Goal: Task Accomplishment & Management: Complete application form

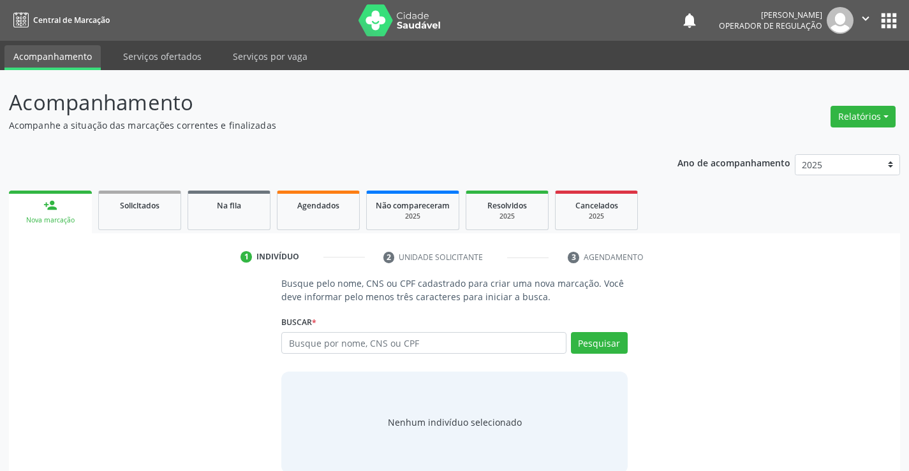
click at [352, 336] on input "text" at bounding box center [423, 343] width 285 height 22
type input "70606332882044"
drag, startPoint x: 595, startPoint y: 337, endPoint x: 581, endPoint y: 336, distance: 14.1
click at [593, 337] on button "Pesquisar" at bounding box center [599, 343] width 57 height 22
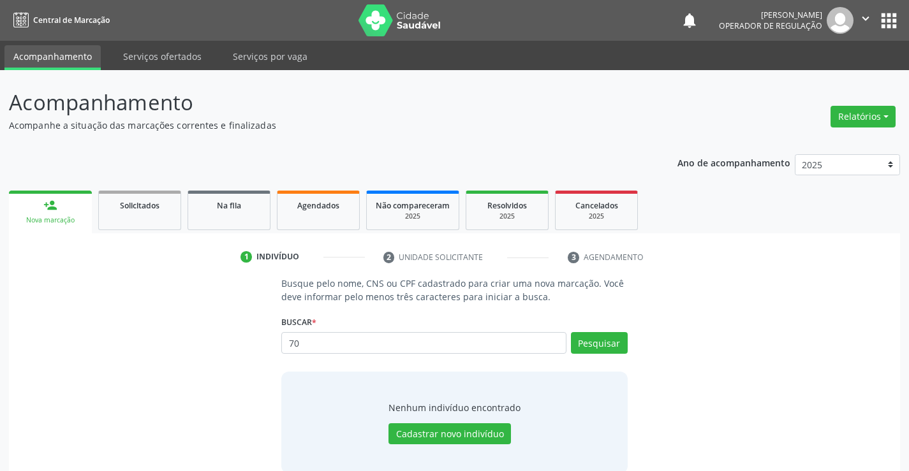
type input "7"
click at [313, 211] on div "Agendados" at bounding box center [318, 204] width 64 height 13
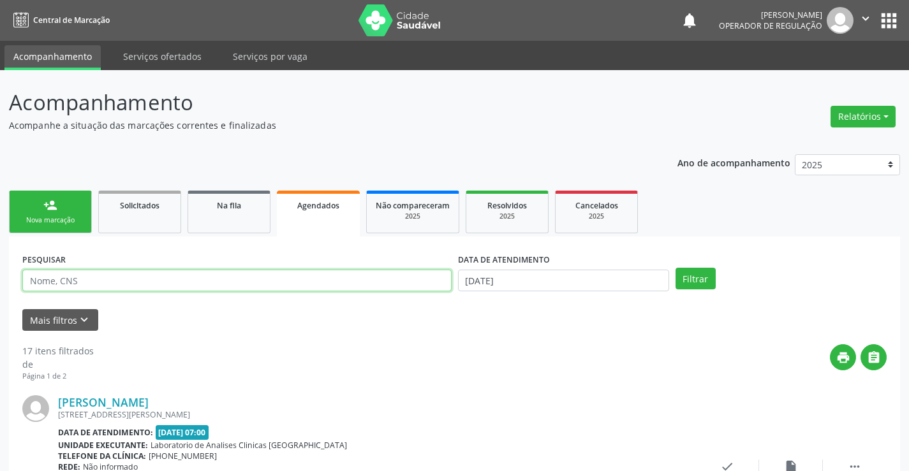
drag, startPoint x: 64, startPoint y: 281, endPoint x: 154, endPoint y: 271, distance: 90.0
click at [64, 281] on input "text" at bounding box center [236, 281] width 429 height 22
type input "706006362882044"
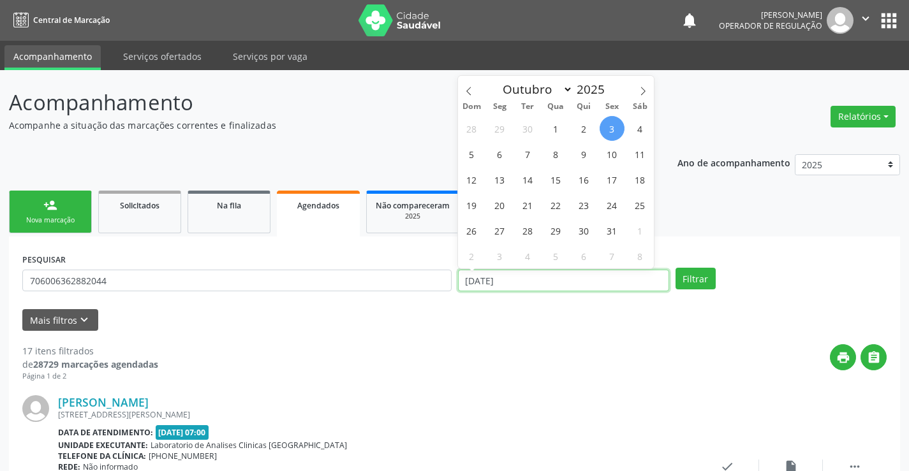
click at [564, 285] on input "03/10/2025" at bounding box center [563, 281] width 211 height 22
drag, startPoint x: 699, startPoint y: 276, endPoint x: 683, endPoint y: 273, distance: 15.6
click at [697, 276] on button "Filtrar" at bounding box center [696, 279] width 40 height 22
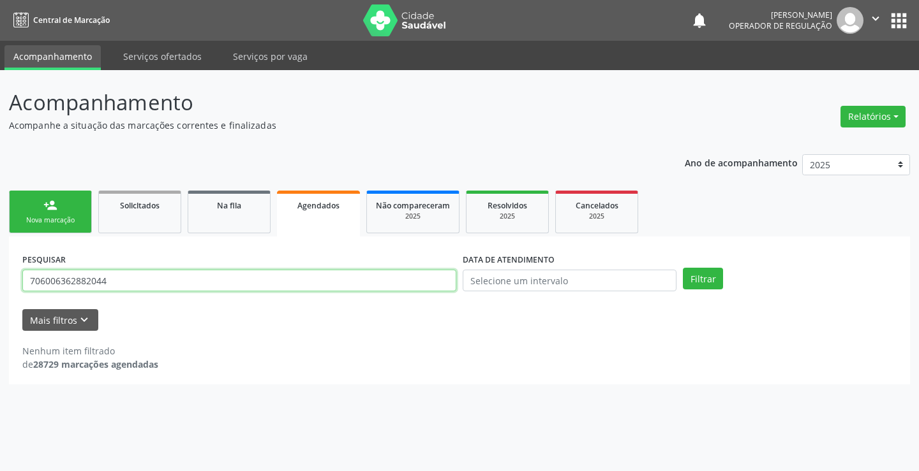
drag, startPoint x: 184, startPoint y: 285, endPoint x: 191, endPoint y: 279, distance: 8.7
click at [185, 284] on input "706006362882044" at bounding box center [239, 281] width 434 height 22
type input "7"
type input "gessica vieira da silva"
click at [683, 268] on button "Filtrar" at bounding box center [703, 279] width 40 height 22
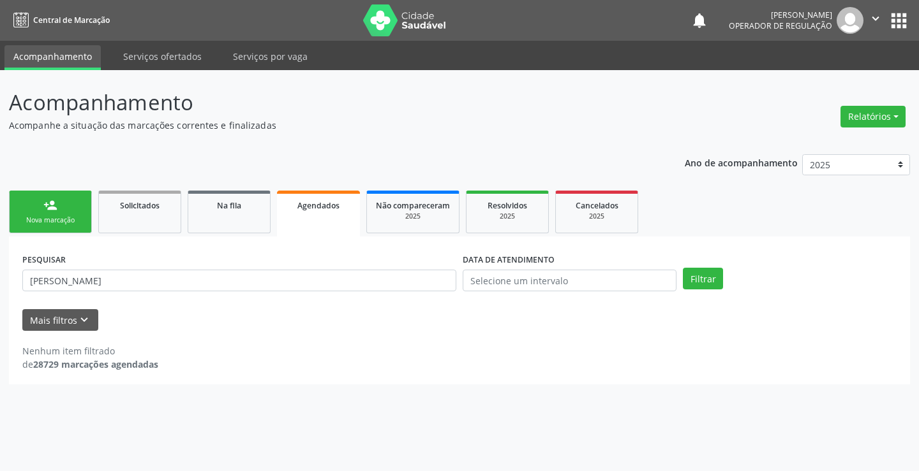
click at [53, 216] on div "Nova marcação" at bounding box center [51, 221] width 64 height 10
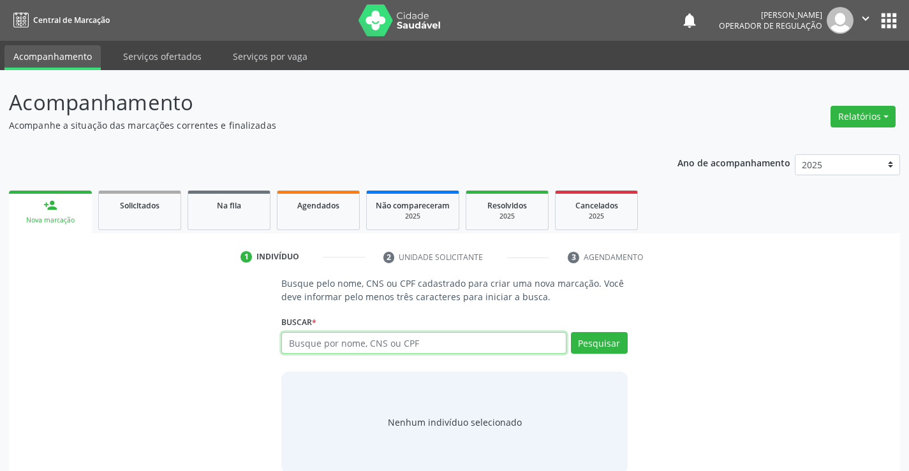
drag, startPoint x: 330, startPoint y: 341, endPoint x: 373, endPoint y: 333, distance: 43.4
click at [341, 339] on input "text" at bounding box center [423, 343] width 285 height 22
type input "706006362882044"
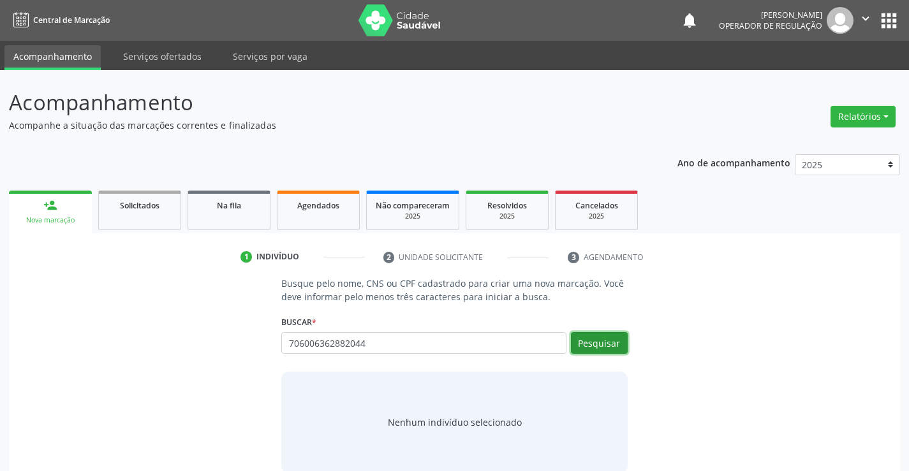
click at [603, 341] on button "Pesquisar" at bounding box center [599, 343] width 57 height 22
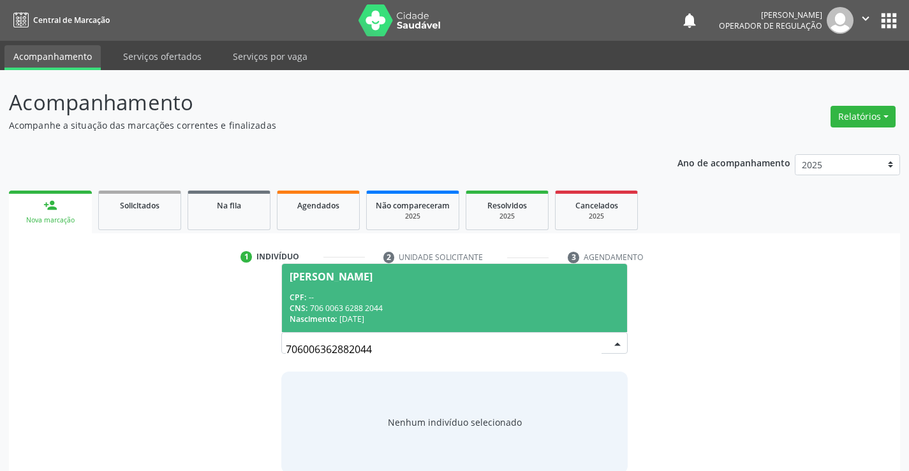
click at [366, 304] on div "CNS: 706 0063 6288 2044" at bounding box center [454, 308] width 329 height 11
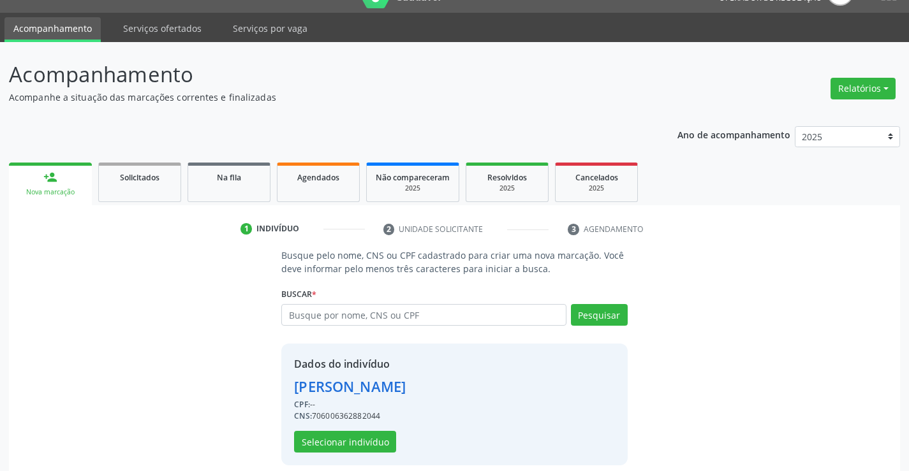
scroll to position [40, 0]
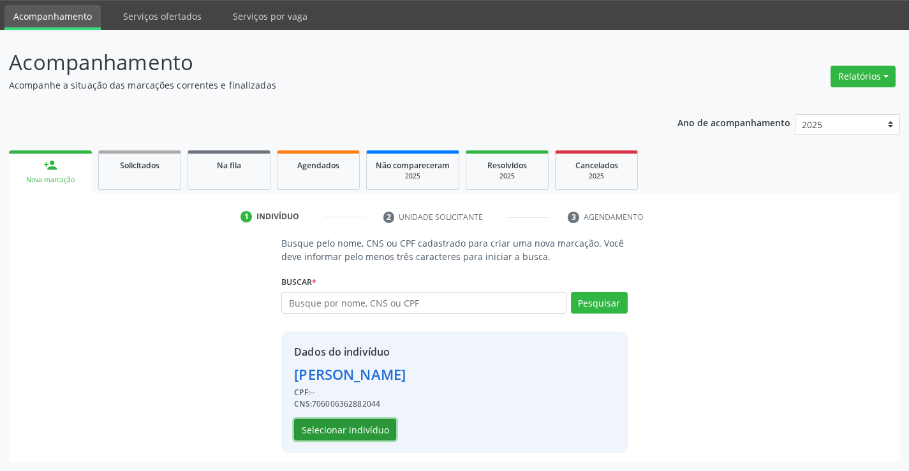
click at [340, 429] on button "Selecionar indivíduo" at bounding box center [345, 430] width 102 height 22
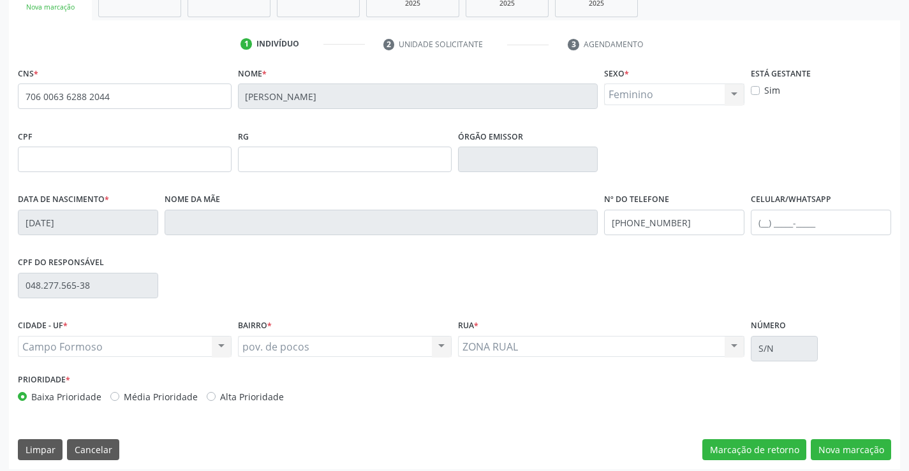
scroll to position [220, 0]
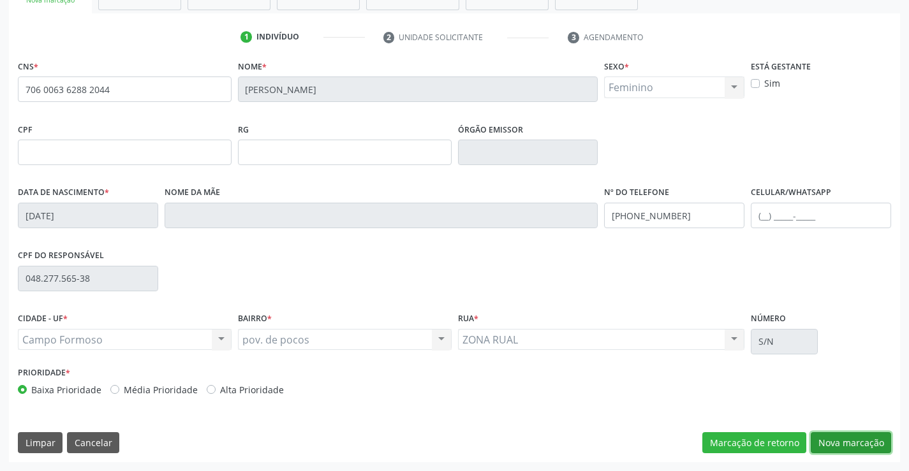
click at [850, 441] on button "Nova marcação" at bounding box center [851, 444] width 80 height 22
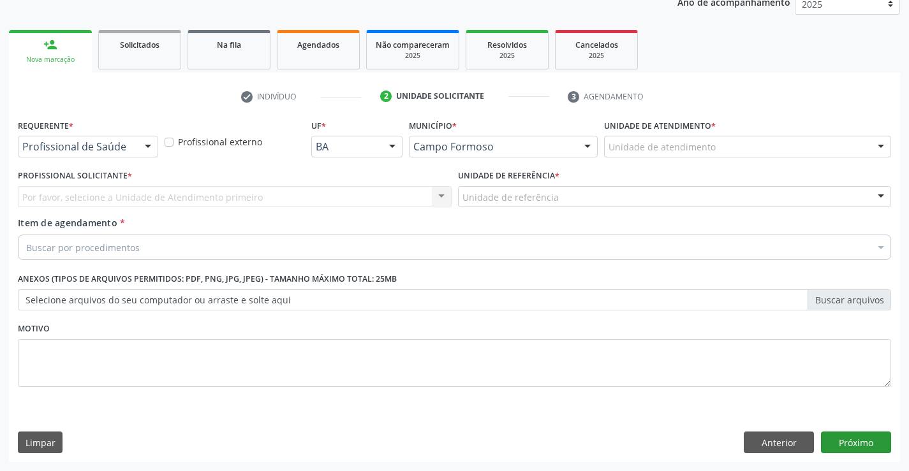
scroll to position [161, 0]
click at [139, 140] on div at bounding box center [147, 148] width 19 height 22
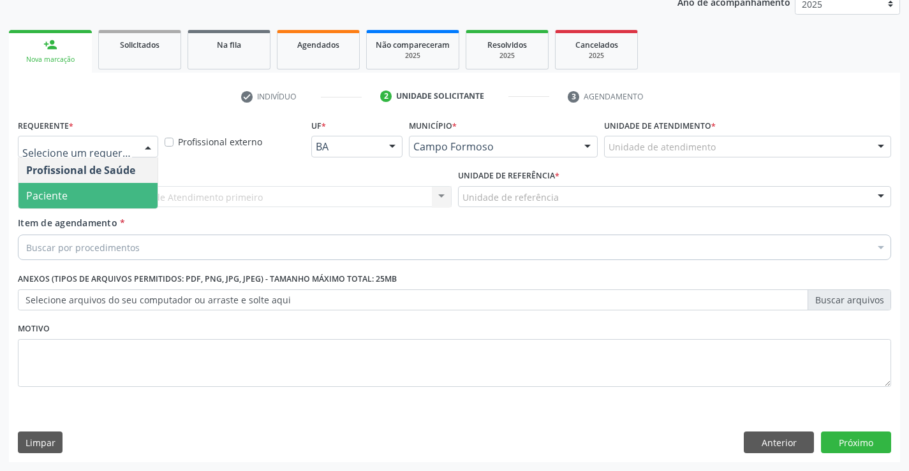
click at [82, 192] on span "Paciente" at bounding box center [88, 196] width 139 height 26
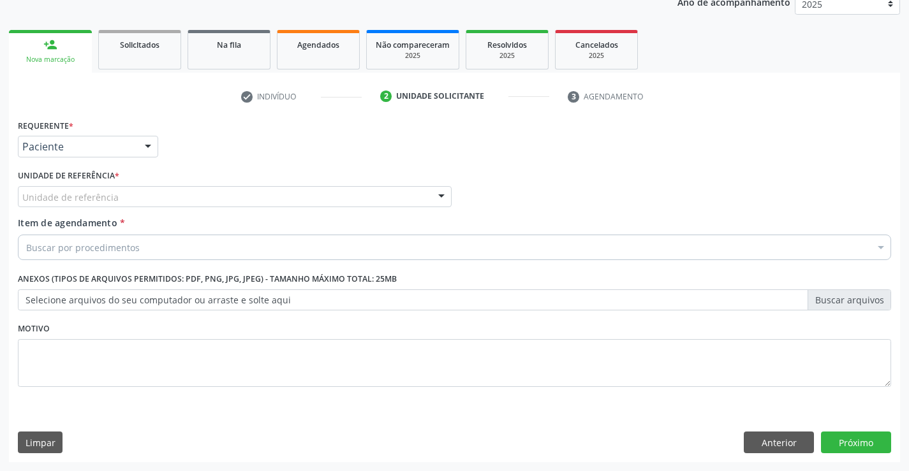
click at [172, 191] on div "Unidade de referência" at bounding box center [235, 197] width 434 height 22
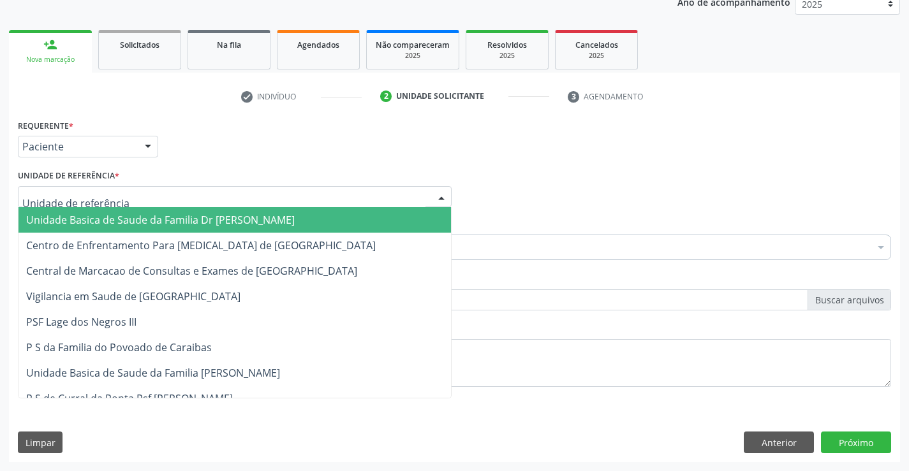
click at [126, 210] on span "Unidade Basica de Saude da Familia Dr [PERSON_NAME]" at bounding box center [235, 220] width 433 height 26
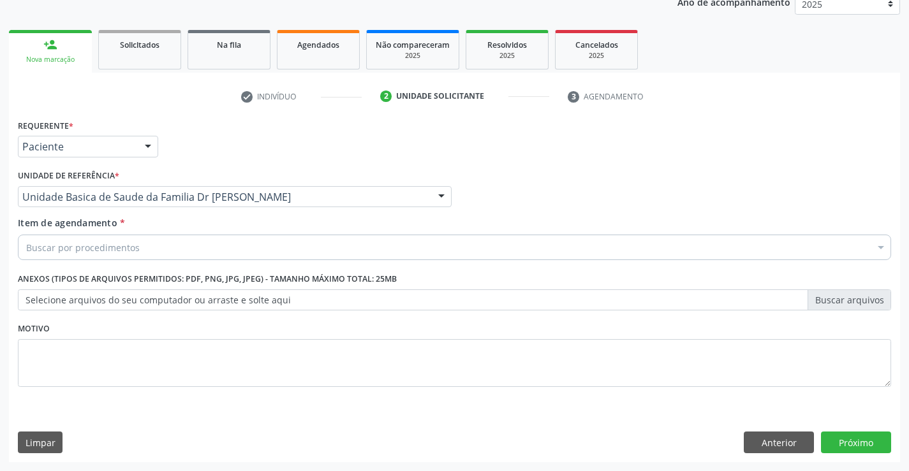
drag, startPoint x: 108, startPoint y: 249, endPoint x: 141, endPoint y: 242, distance: 33.4
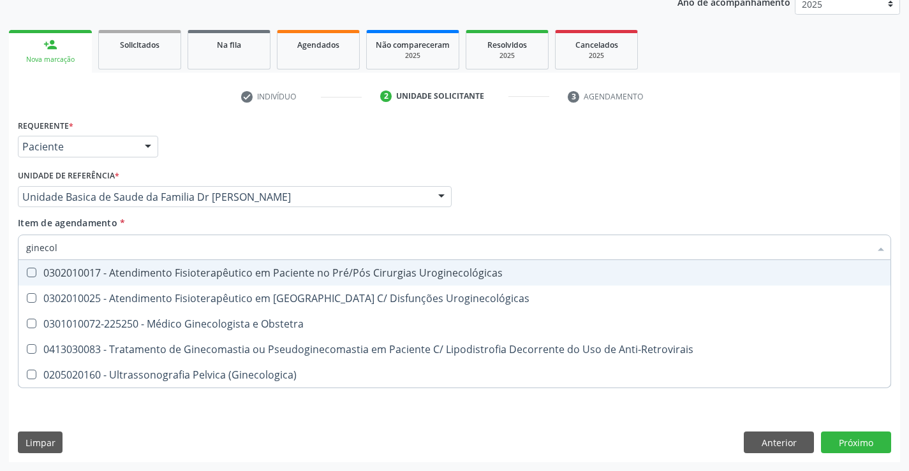
type input "ginecolo"
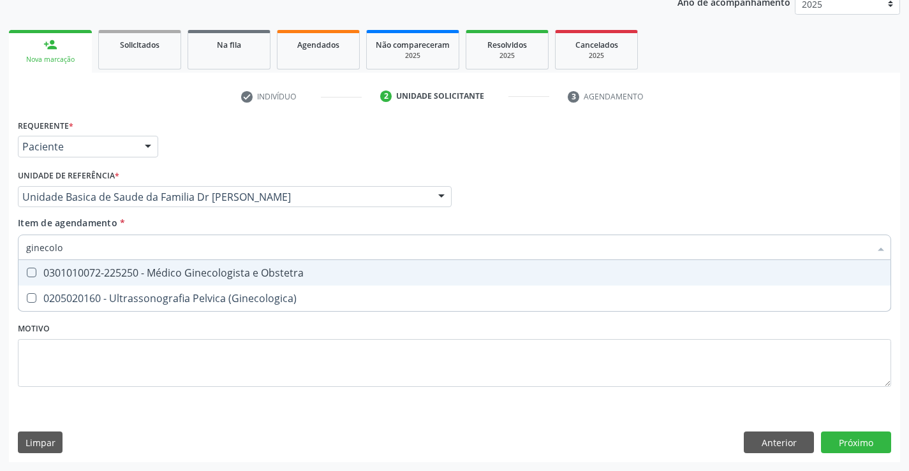
drag, startPoint x: 177, startPoint y: 275, endPoint x: 220, endPoint y: 298, distance: 48.5
click at [179, 275] on div "0301010072-225250 - Médico Ginecologista e Obstetra" at bounding box center [454, 273] width 857 height 10
checkbox Obstetra "true"
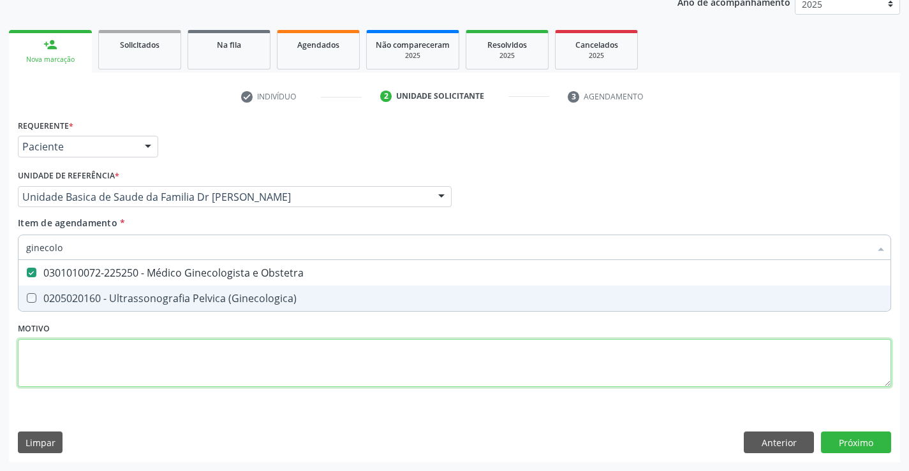
click at [203, 355] on div "Requerente * Paciente Profissional de Saúde Paciente Nenhum resultado encontrad…" at bounding box center [454, 260] width 873 height 289
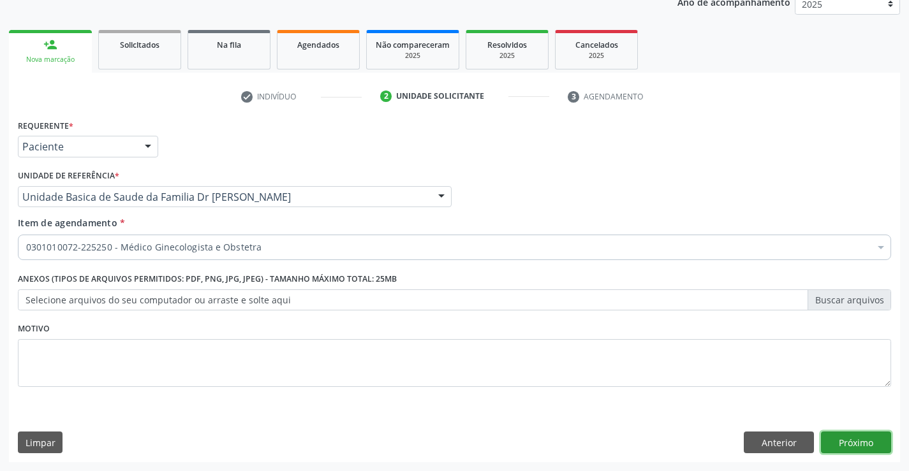
click at [852, 441] on button "Próximo" at bounding box center [856, 443] width 70 height 22
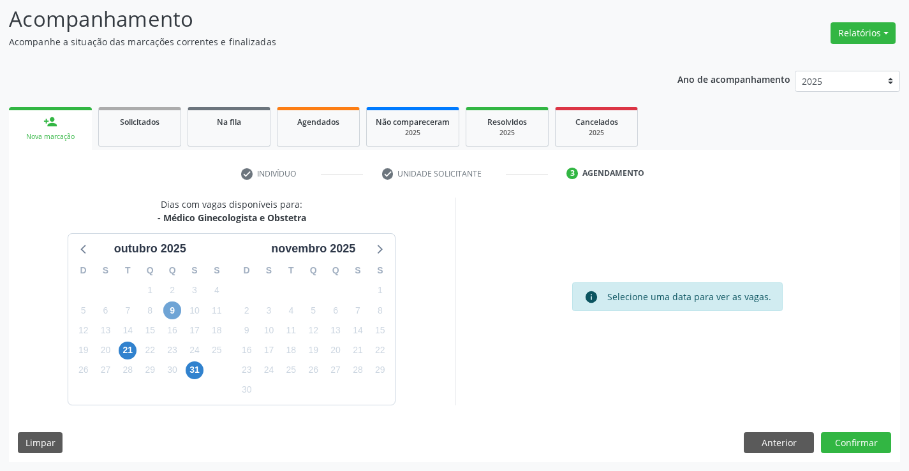
click at [172, 309] on span "9" at bounding box center [172, 311] width 18 height 18
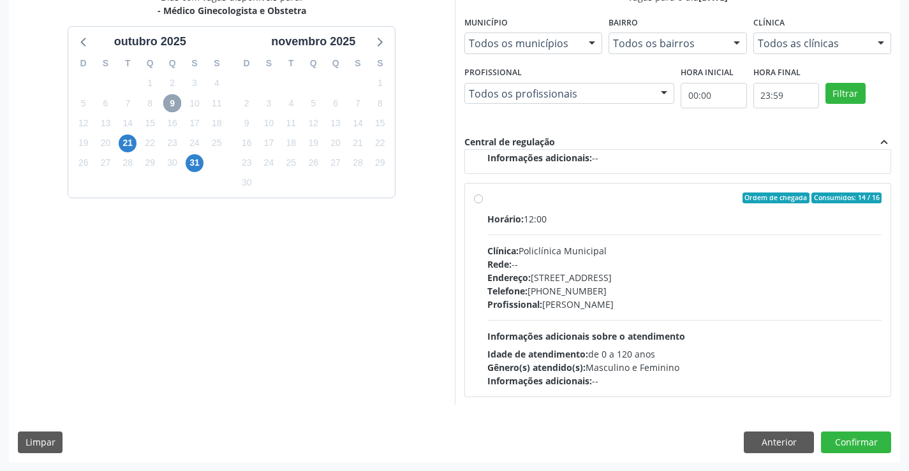
scroll to position [201, 0]
drag, startPoint x: 487, startPoint y: 197, endPoint x: 501, endPoint y: 202, distance: 15.2
click at [487, 199] on div "Ordem de chegada Consumidos: 14 / 16" at bounding box center [684, 196] width 395 height 11
click at [483, 199] on input "Ordem de chegada Consumidos: 14 / 16 Horário: 12:00 Clínica: Policlínica Munici…" at bounding box center [478, 196] width 9 height 11
radio input "true"
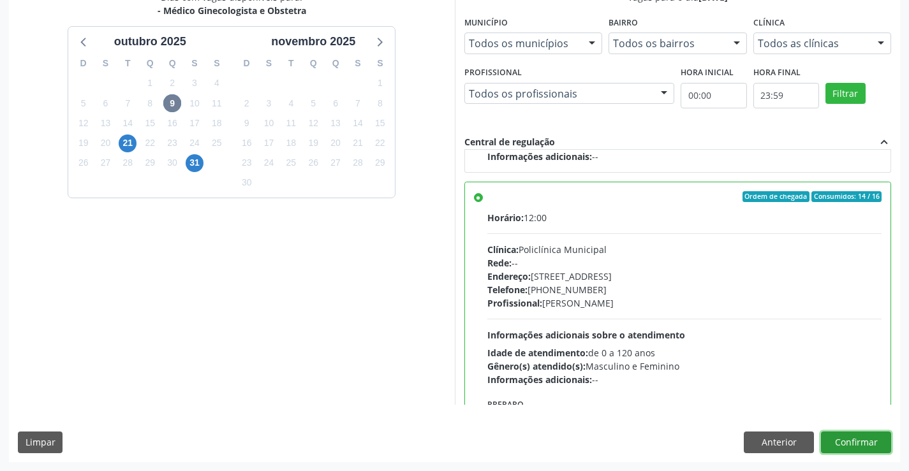
click at [845, 446] on button "Confirmar" at bounding box center [856, 443] width 70 height 22
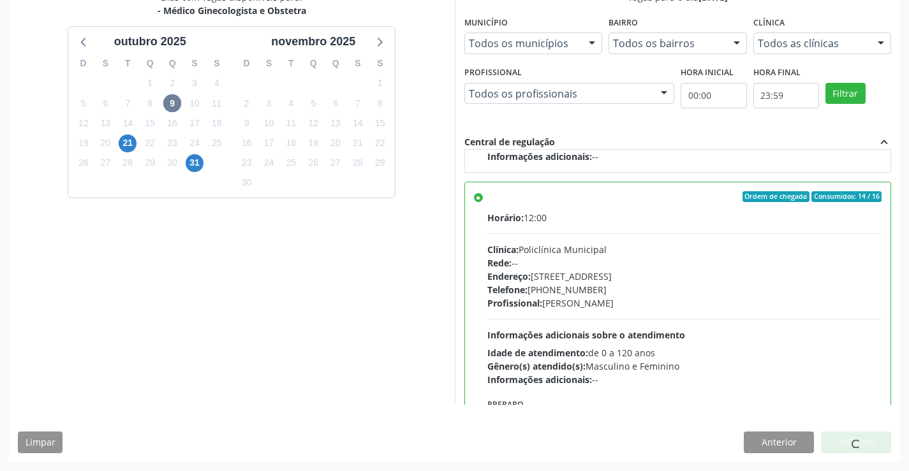
click at [842, 438] on div at bounding box center [856, 443] width 70 height 22
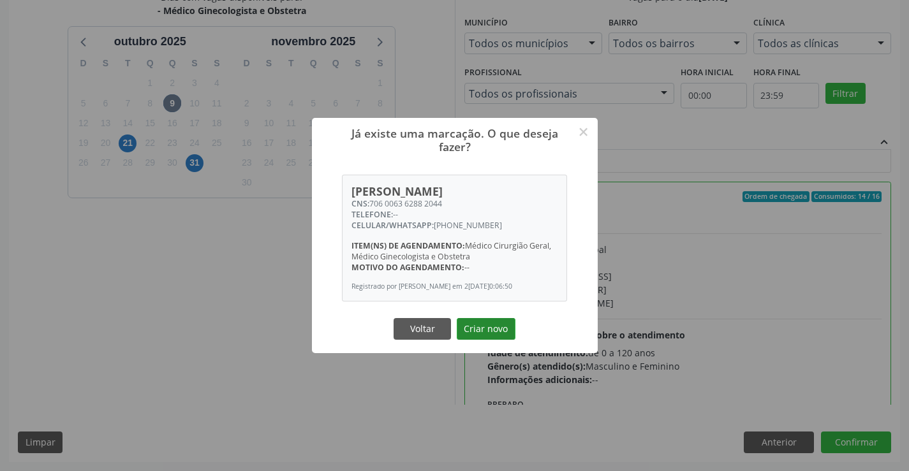
click at [488, 334] on button "Criar novo" at bounding box center [486, 329] width 59 height 22
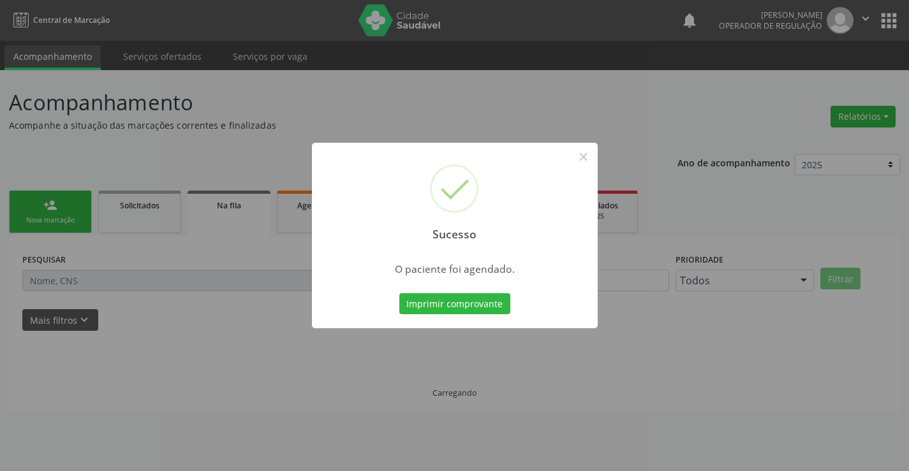
scroll to position [0, 0]
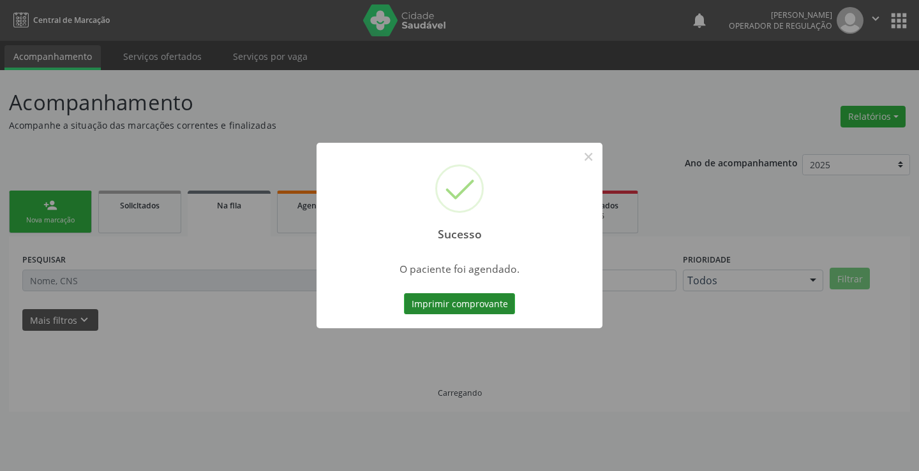
click at [453, 299] on button "Imprimir comprovante" at bounding box center [459, 304] width 111 height 22
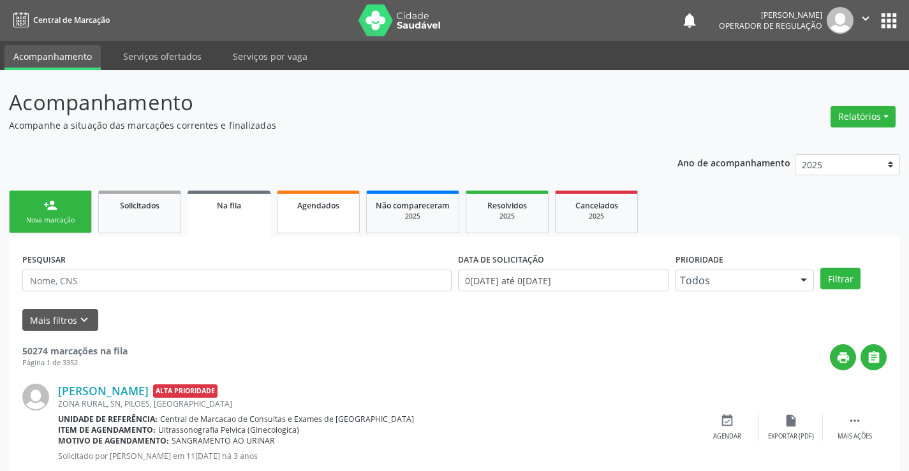
click at [302, 209] on span "Agendados" at bounding box center [318, 205] width 42 height 11
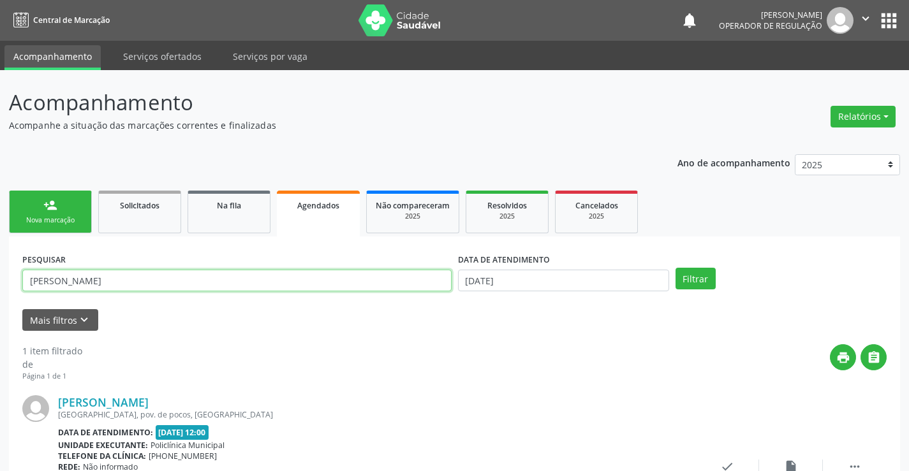
click at [122, 276] on input "gessica vieira da silva" at bounding box center [236, 281] width 429 height 22
type input "g"
type input "e"
type input "ELIANA CARVALHO DOS SANTOS SANTANA"
click at [676, 268] on button "Filtrar" at bounding box center [696, 279] width 40 height 22
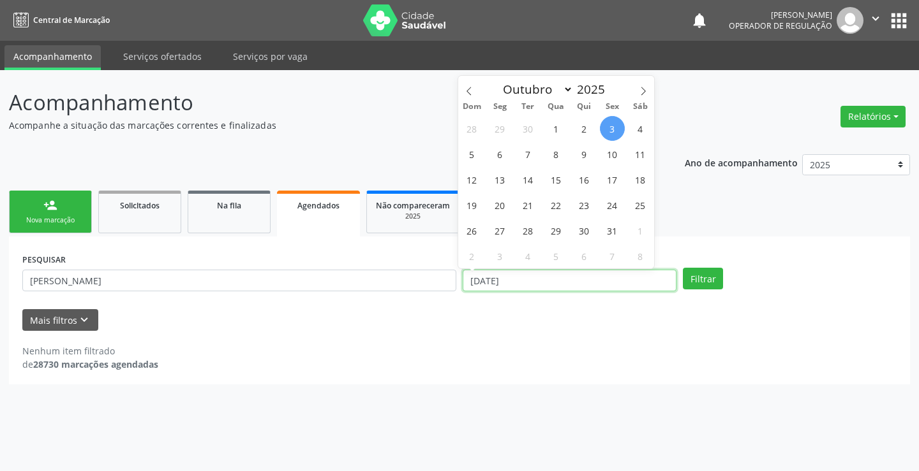
click at [540, 276] on input "03/10/2025" at bounding box center [570, 281] width 214 height 22
drag, startPoint x: 712, startPoint y: 277, endPoint x: 721, endPoint y: 247, distance: 31.3
click at [716, 270] on button "Filtrar" at bounding box center [703, 279] width 40 height 22
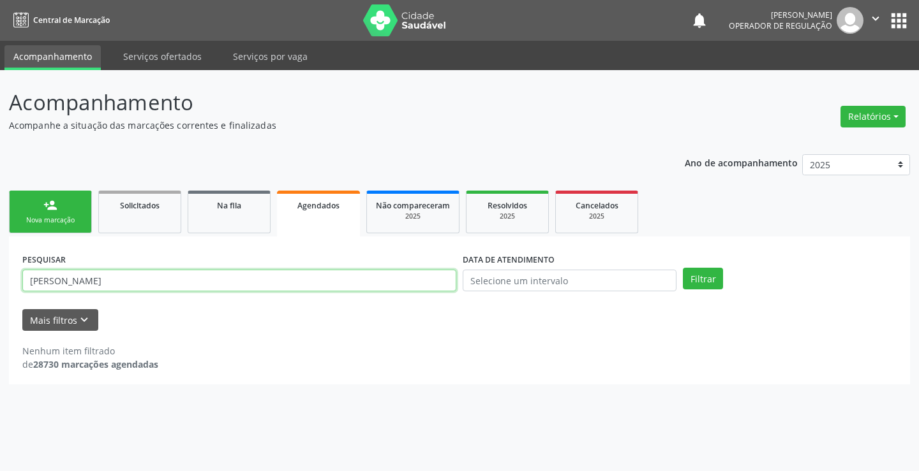
click at [214, 281] on input "ELIANA CARVALHO DOS SANTOS SANTANA" at bounding box center [239, 281] width 434 height 22
click at [683, 268] on button "Filtrar" at bounding box center [703, 279] width 40 height 22
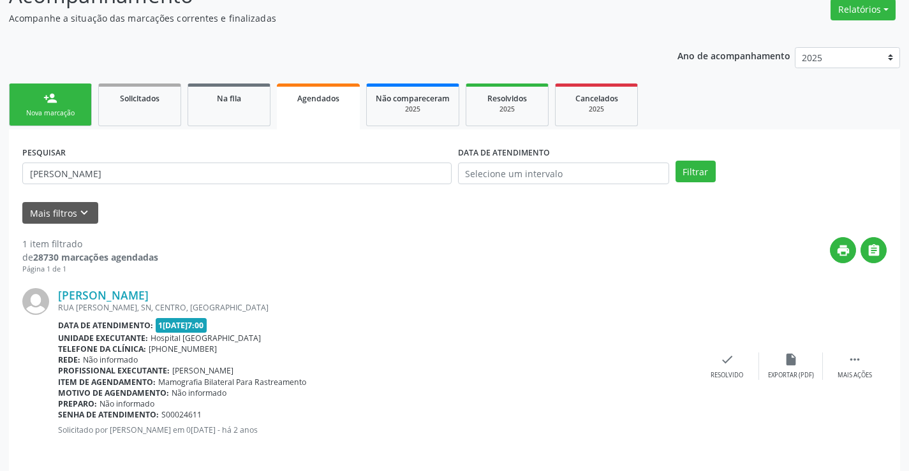
scroll to position [116, 0]
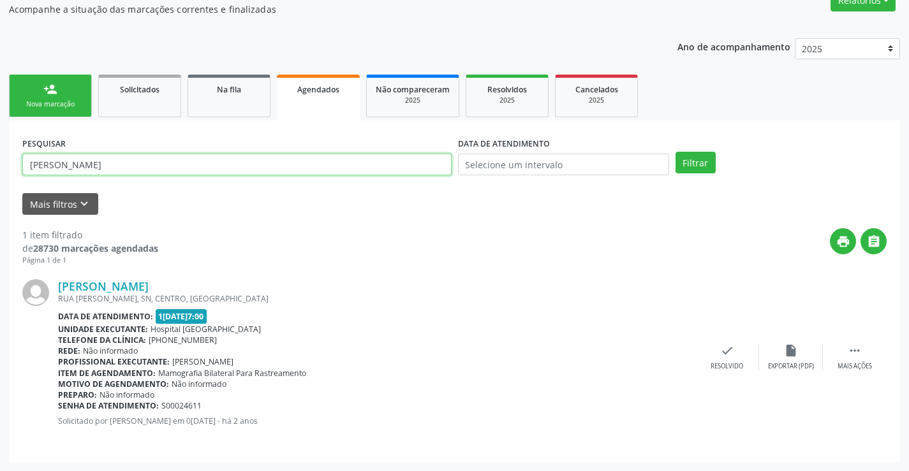
click at [108, 161] on input "ELIANA CARVALHO" at bounding box center [236, 165] width 429 height 22
click at [676, 152] on button "Filtrar" at bounding box center [696, 163] width 40 height 22
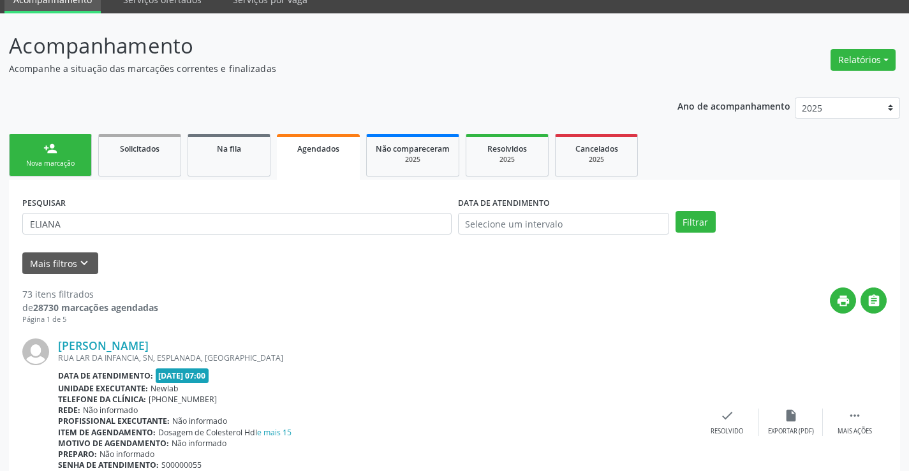
scroll to position [0, 0]
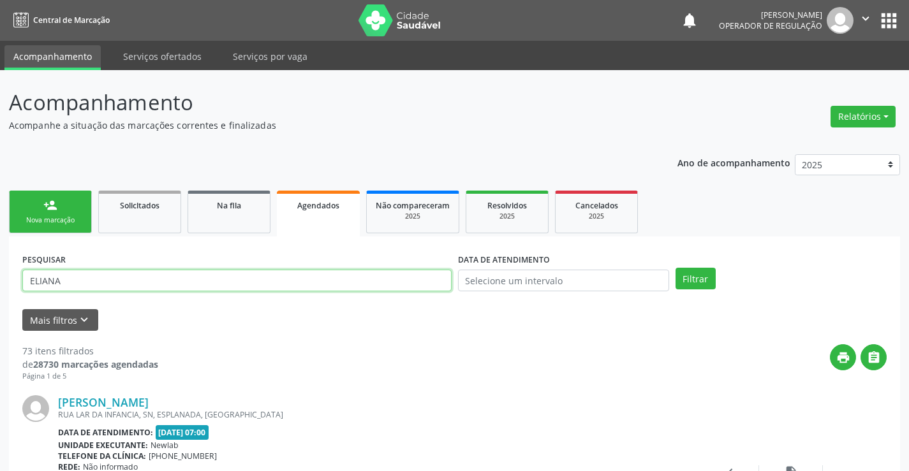
drag, startPoint x: 68, startPoint y: 279, endPoint x: 87, endPoint y: 280, distance: 19.8
click at [68, 279] on input "ELIANA" at bounding box center [236, 281] width 429 height 22
type input "ELIANA CARVALHO DOS SANTOS SANTANA"
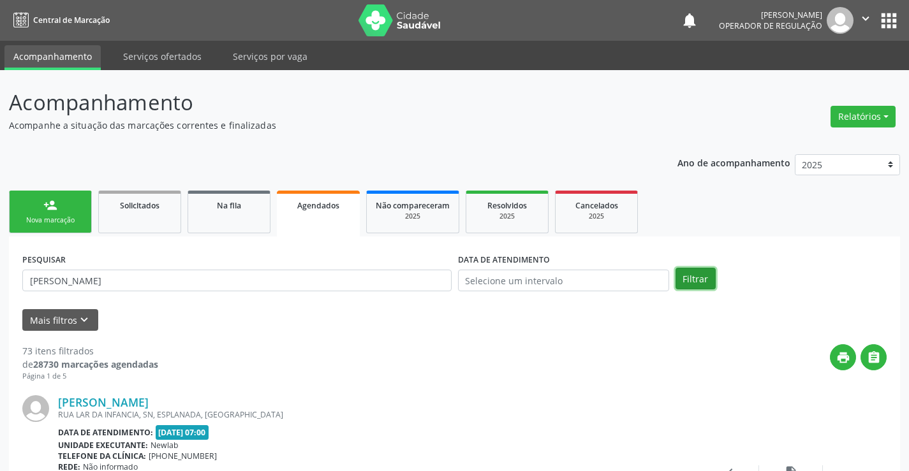
click at [699, 279] on button "Filtrar" at bounding box center [696, 279] width 40 height 22
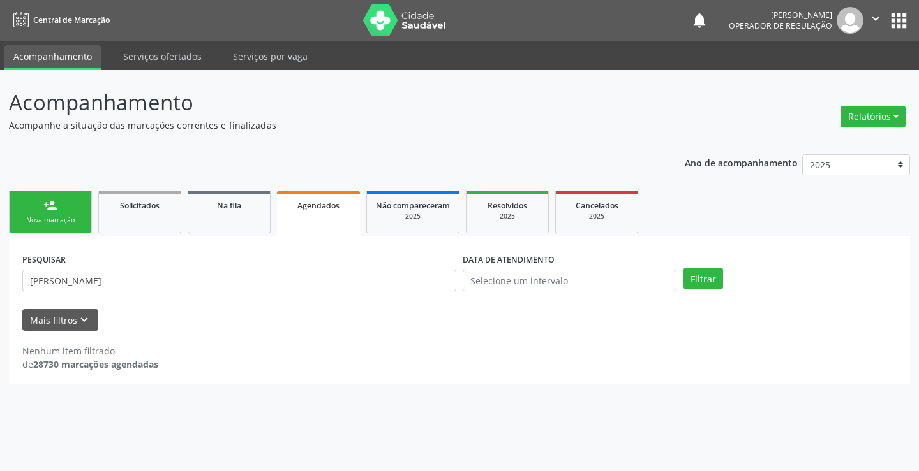
click at [56, 207] on div "person_add" at bounding box center [50, 205] width 14 height 14
drag, startPoint x: 56, startPoint y: 207, endPoint x: 69, endPoint y: 195, distance: 17.6
click at [56, 205] on div "person_add" at bounding box center [50, 205] width 14 height 14
click at [57, 202] on link "person_add Nova marcação" at bounding box center [50, 212] width 83 height 43
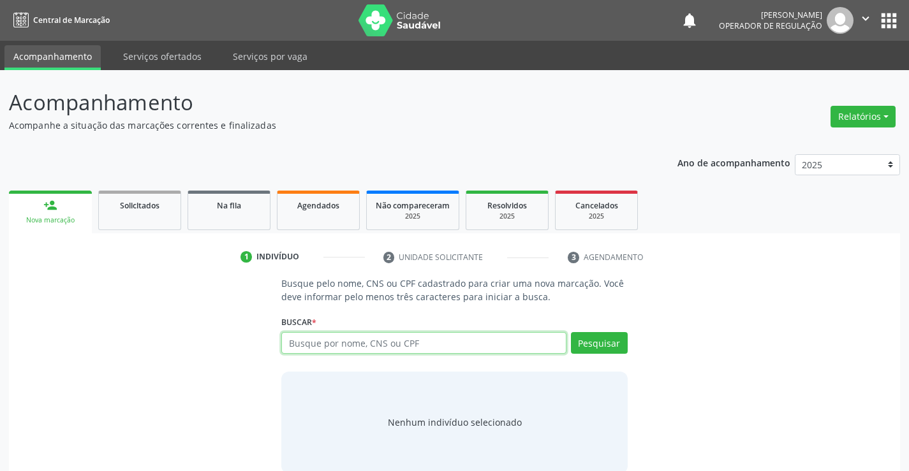
click at [343, 340] on input "text" at bounding box center [423, 343] width 285 height 22
click at [343, 341] on input "text" at bounding box center [423, 343] width 285 height 22
drag, startPoint x: 326, startPoint y: 344, endPoint x: 366, endPoint y: 332, distance: 41.8
click at [352, 339] on input "text" at bounding box center [423, 343] width 285 height 22
type input "704202524931590"
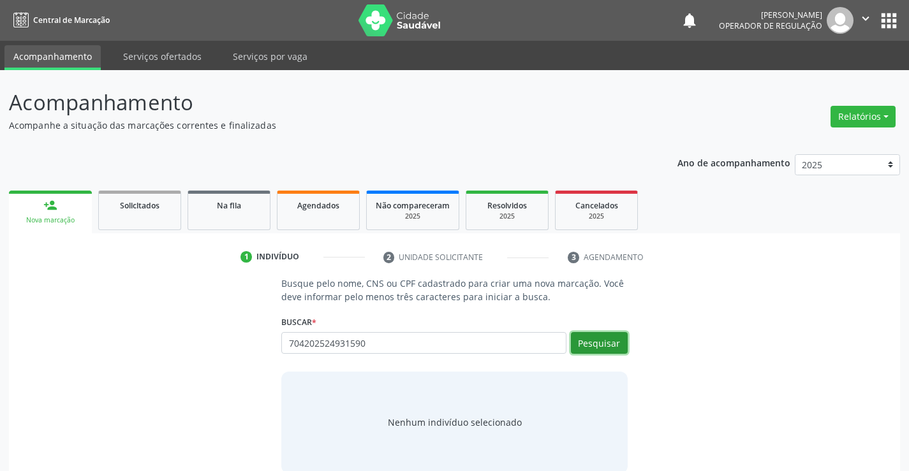
click at [604, 341] on button "Pesquisar" at bounding box center [599, 343] width 57 height 22
type input "704202524931590"
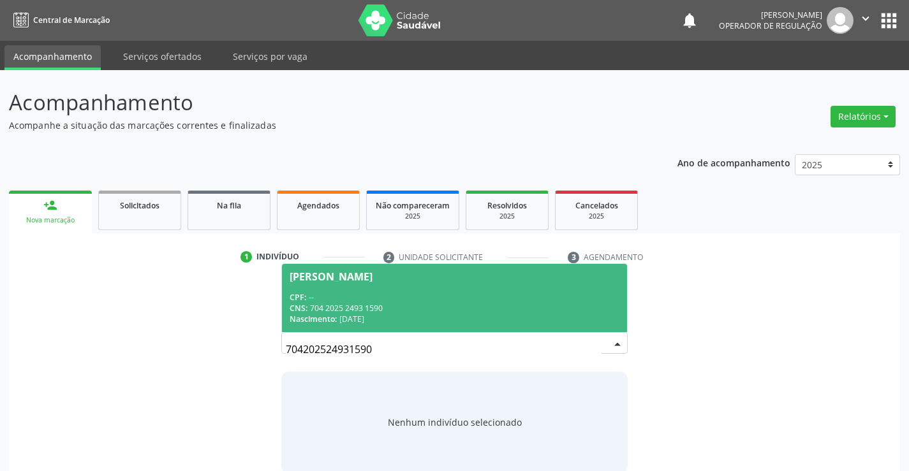
click at [325, 286] on span "Maria Isis Borges Silva Souza CPF: -- CNS: 704 2025 2493 1590 Nascimento: 05/03…" at bounding box center [454, 298] width 345 height 68
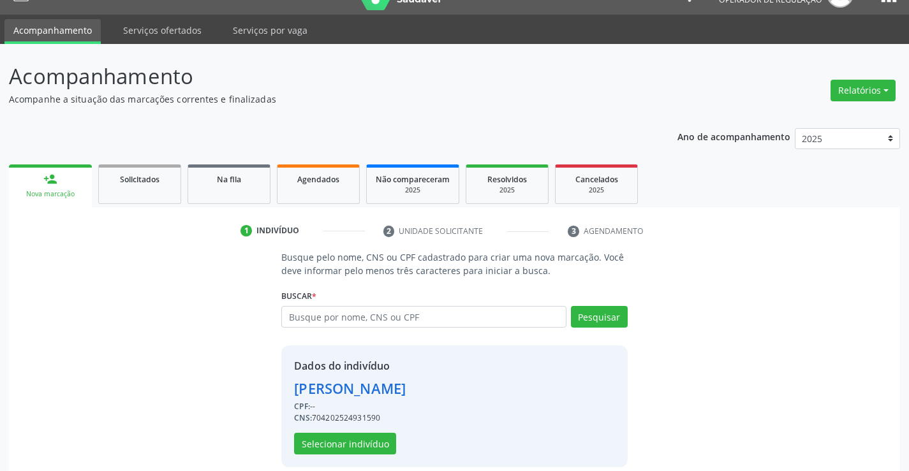
scroll to position [40, 0]
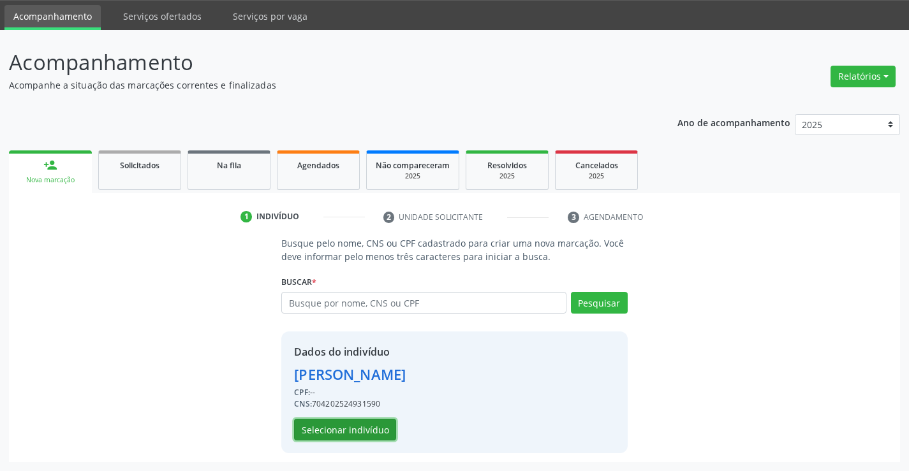
click at [336, 432] on button "Selecionar indivíduo" at bounding box center [345, 430] width 102 height 22
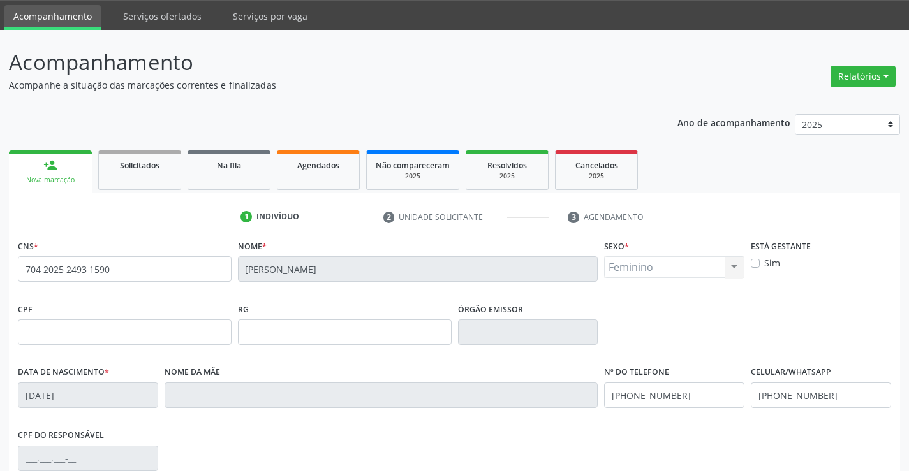
scroll to position [220, 0]
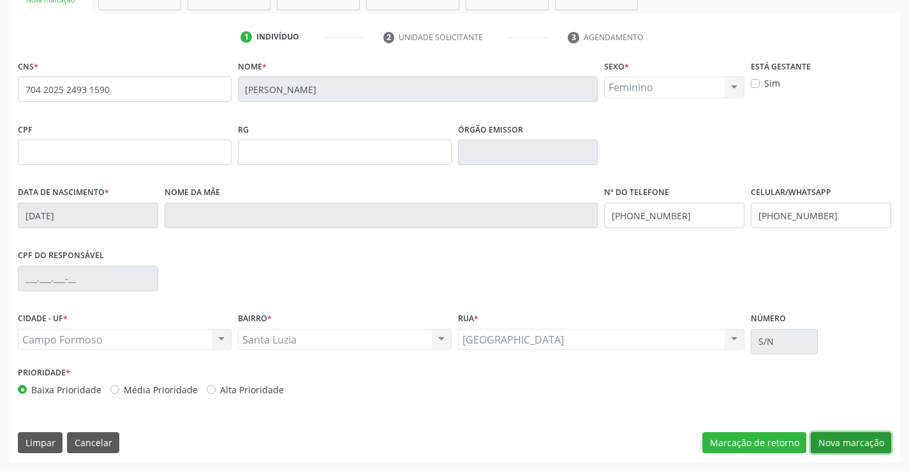
click at [852, 441] on button "Nova marcação" at bounding box center [851, 444] width 80 height 22
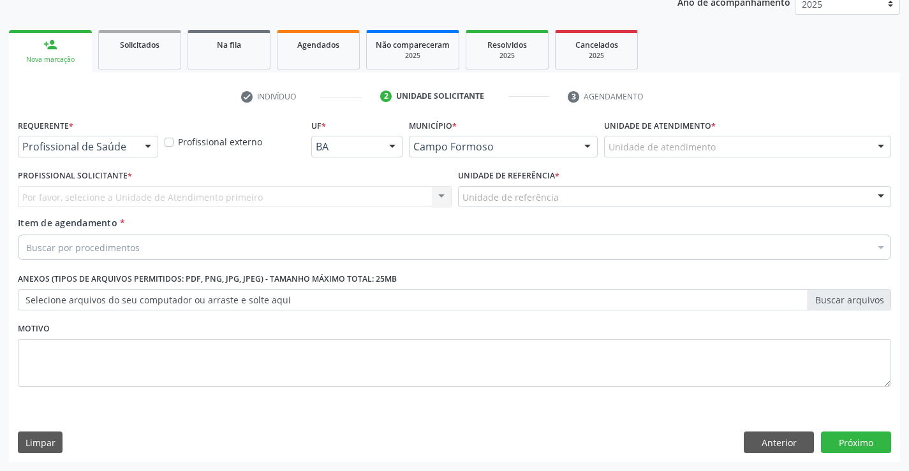
scroll to position [161, 0]
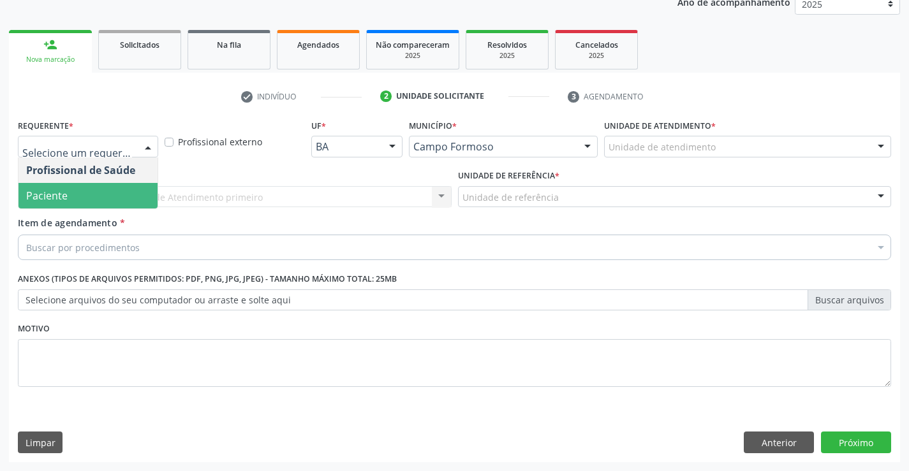
drag, startPoint x: 73, startPoint y: 195, endPoint x: 163, endPoint y: 189, distance: 89.5
click at [93, 195] on span "Paciente" at bounding box center [88, 196] width 139 height 26
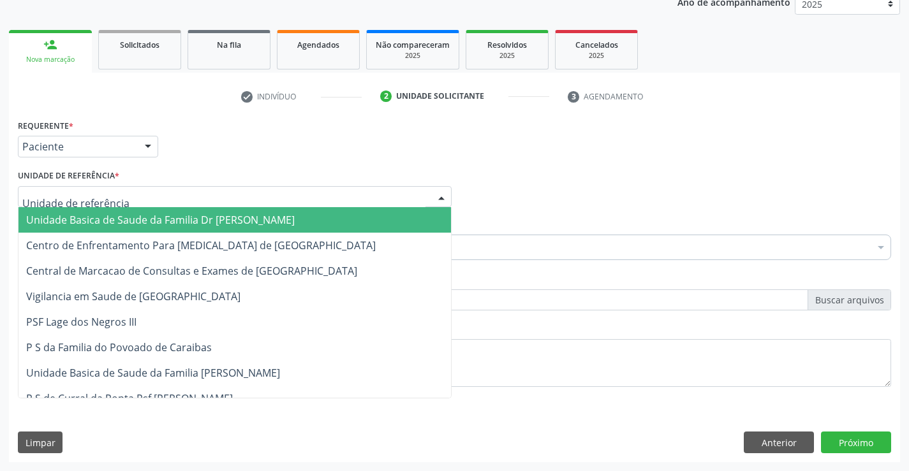
click at [166, 189] on div at bounding box center [235, 197] width 434 height 22
click at [159, 225] on span "Unidade Basica de Saude da Familia Dr [PERSON_NAME]" at bounding box center [160, 220] width 269 height 14
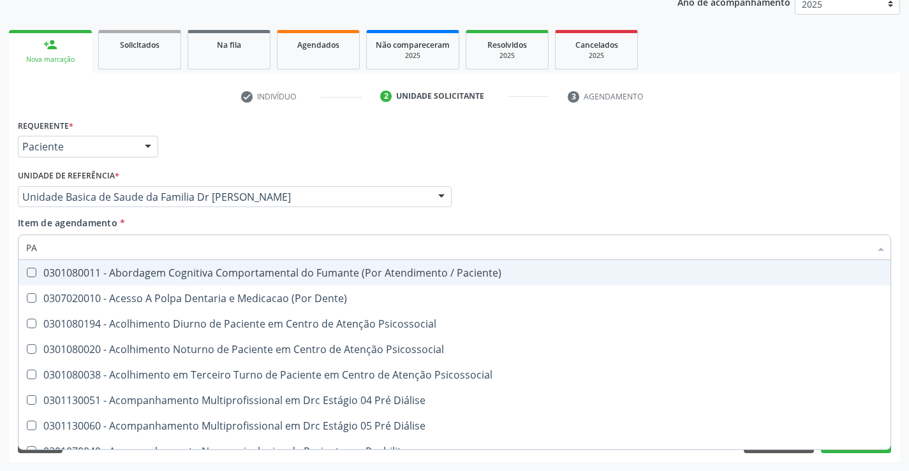
type input "P"
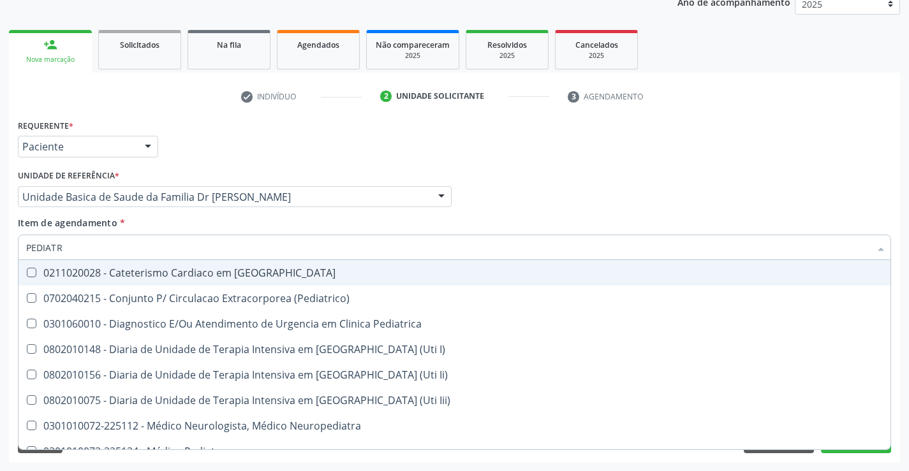
type input "PEDIATRA"
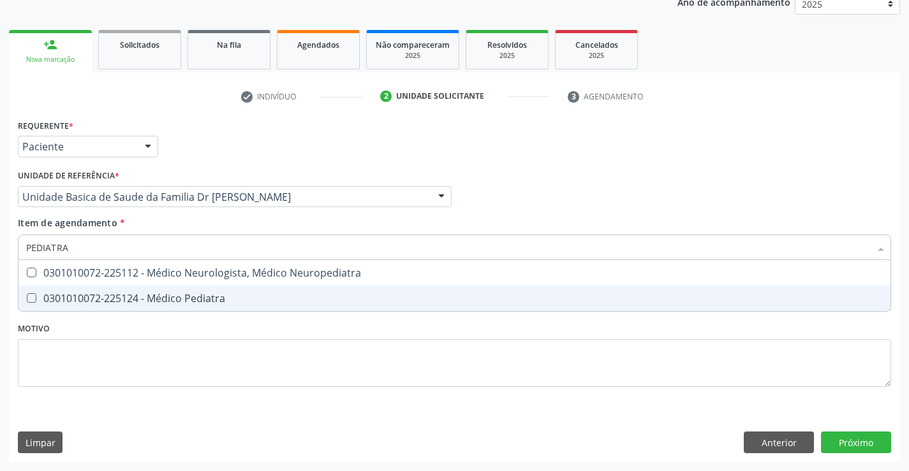
drag, startPoint x: 176, startPoint y: 292, endPoint x: 220, endPoint y: 334, distance: 60.9
click at [176, 293] on div "0301010072-225124 - Médico Pediatra" at bounding box center [454, 298] width 857 height 10
checkbox Pediatra "true"
click at [212, 384] on div "Requerente * Paciente Profissional de Saúde Paciente Nenhum resultado encontrad…" at bounding box center [454, 260] width 873 height 289
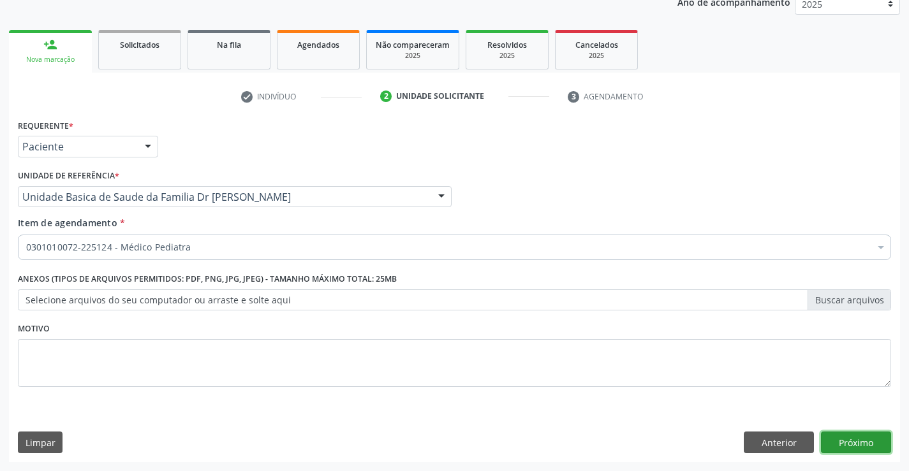
click at [854, 439] on button "Próximo" at bounding box center [856, 443] width 70 height 22
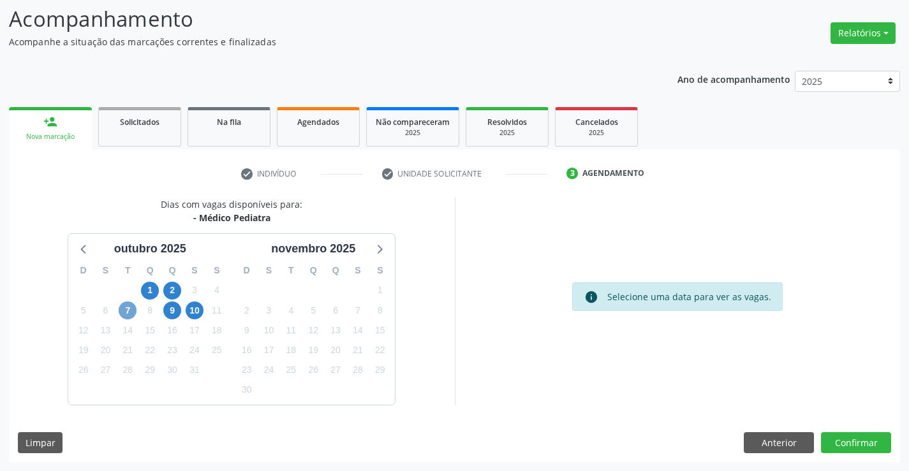
drag, startPoint x: 124, startPoint y: 310, endPoint x: 123, endPoint y: 303, distance: 7.0
click at [124, 309] on span "7" at bounding box center [128, 311] width 18 height 18
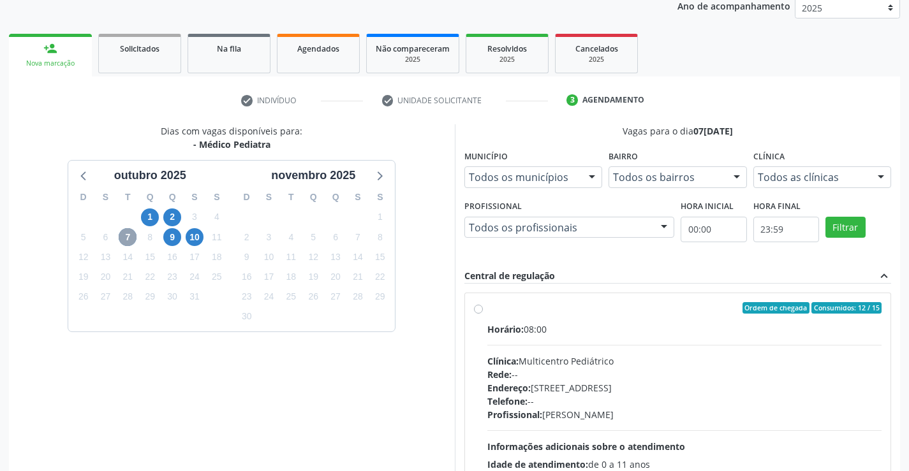
scroll to position [268, 0]
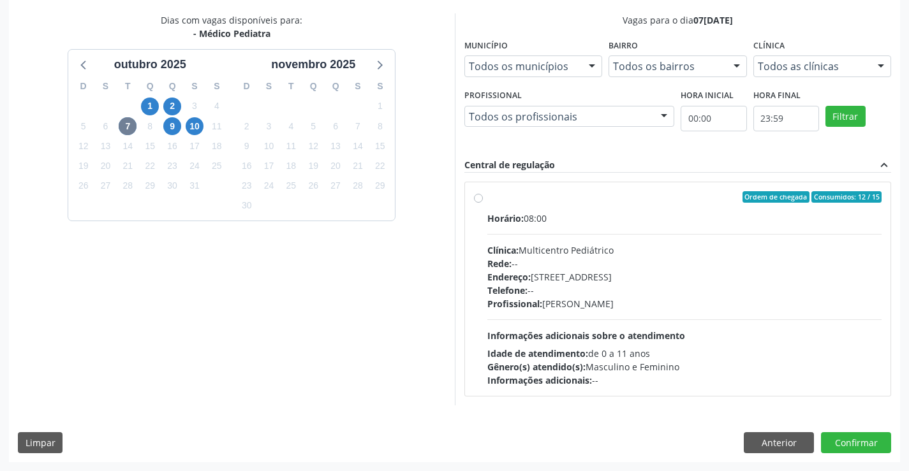
click at [590, 211] on label "Ordem de chegada Consumidos: 12 / 15 Horário: 08:00 Clínica: Multicentro Pediát…" at bounding box center [684, 289] width 395 height 196
click at [483, 203] on input "Ordem de chegada Consumidos: 12 / 15 Horário: 08:00 Clínica: Multicentro Pediát…" at bounding box center [478, 196] width 9 height 11
radio input "true"
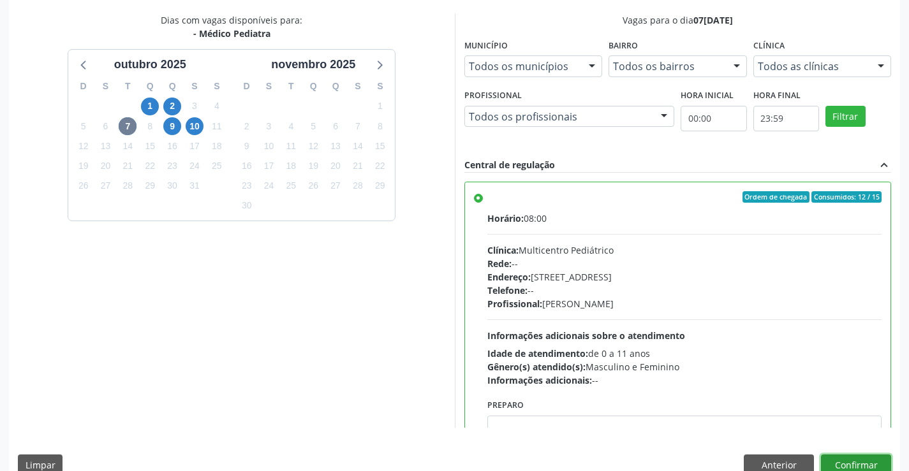
click at [847, 454] on div "Dias com vagas disponíveis para: - Médico Pediatra outubro 2025 D S T Q Q S S 2…" at bounding box center [454, 248] width 891 height 471
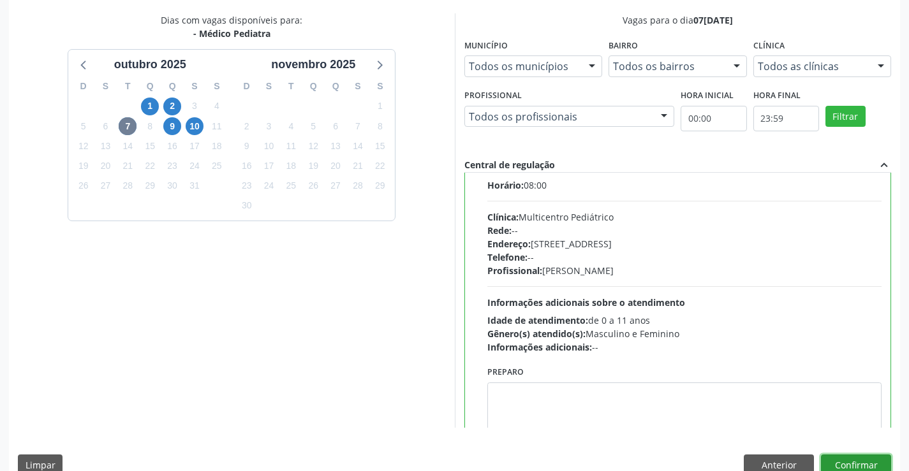
scroll to position [63, 0]
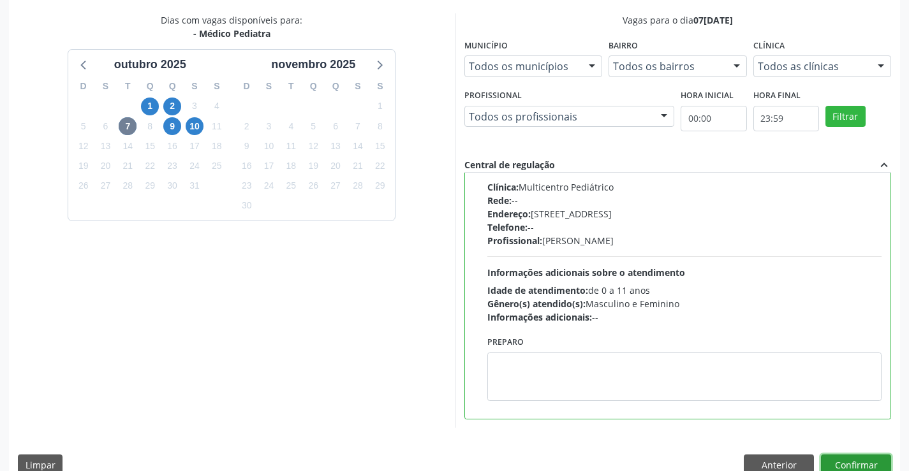
click at [853, 463] on button "Confirmar" at bounding box center [856, 466] width 70 height 22
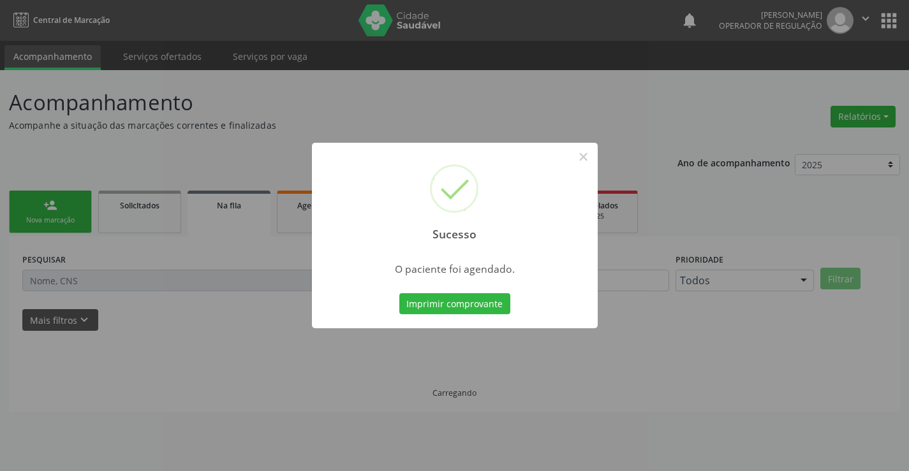
scroll to position [0, 0]
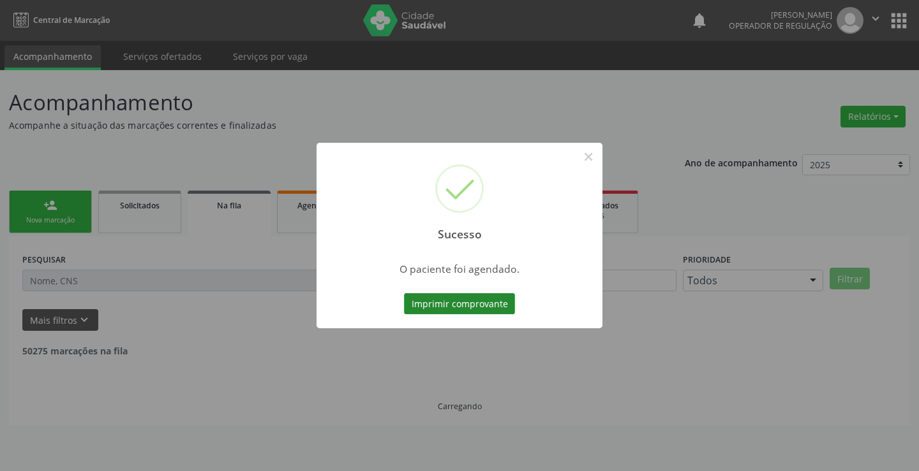
click at [453, 302] on button "Imprimir comprovante" at bounding box center [459, 304] width 111 height 22
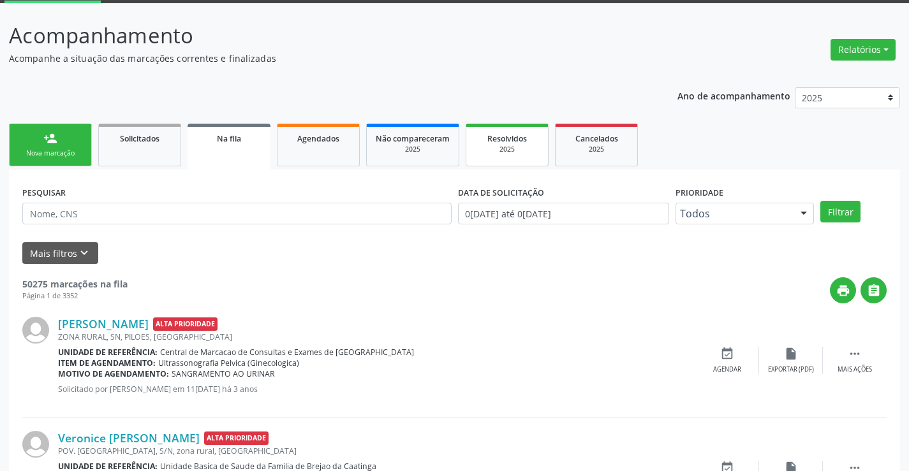
scroll to position [128, 0]
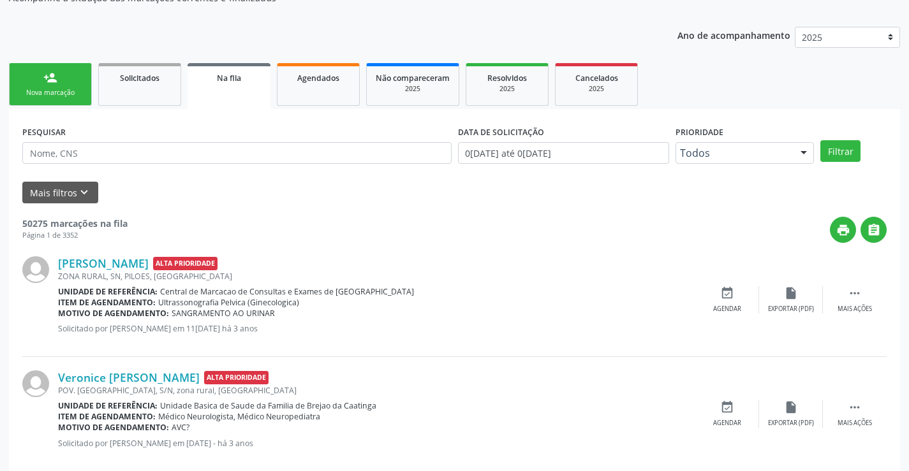
click at [54, 94] on div "Nova marcação" at bounding box center [51, 93] width 64 height 10
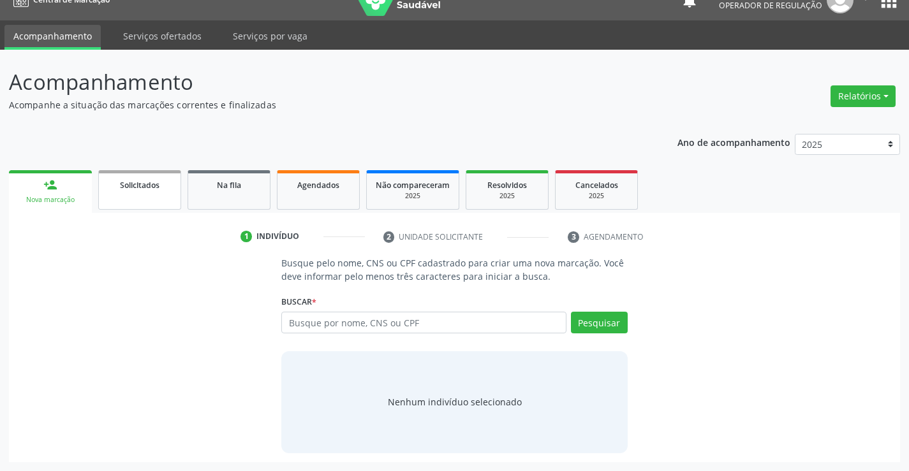
scroll to position [20, 0]
click at [403, 320] on input "text" at bounding box center [423, 323] width 285 height 22
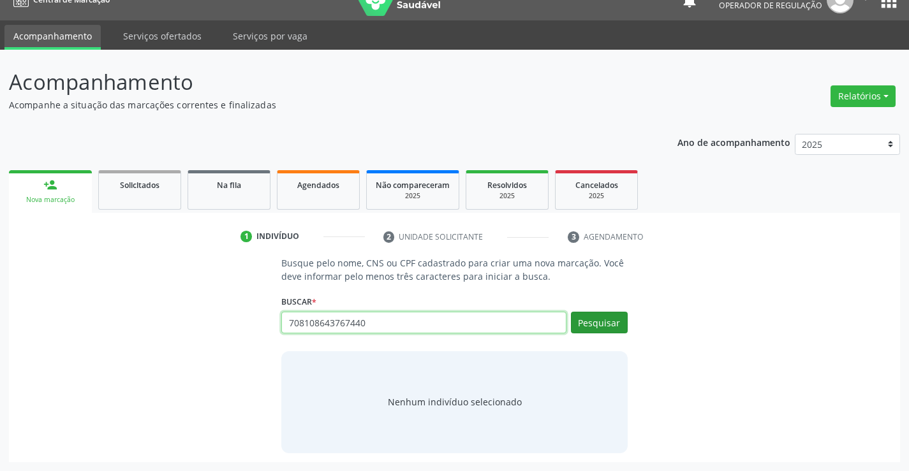
type input "708108643767440"
drag, startPoint x: 602, startPoint y: 321, endPoint x: 612, endPoint y: 310, distance: 14.9
click at [608, 318] on button "Pesquisar" at bounding box center [599, 323] width 57 height 22
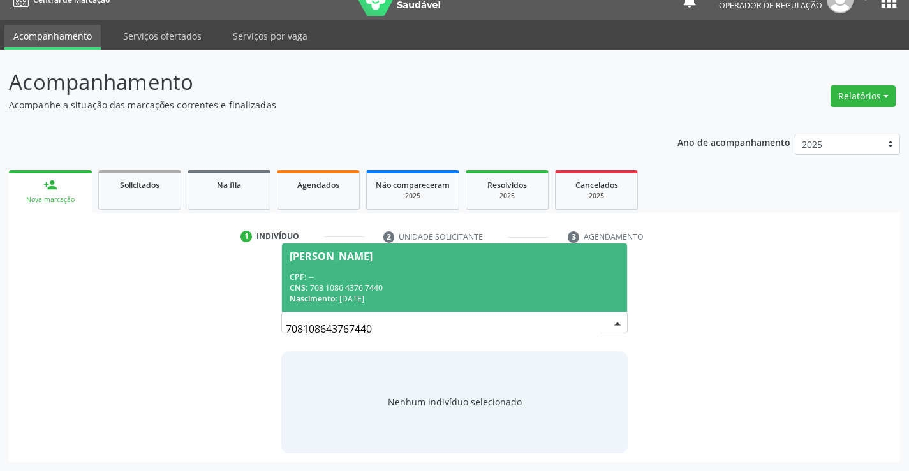
drag, startPoint x: 335, startPoint y: 274, endPoint x: 352, endPoint y: 281, distance: 18.4
click at [336, 274] on div "CPF: --" at bounding box center [454, 277] width 329 height 11
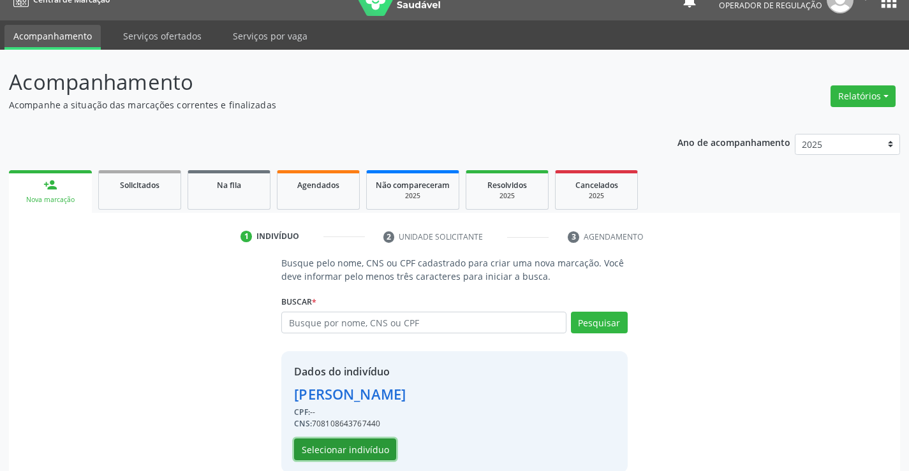
click at [329, 449] on button "Selecionar indivíduo" at bounding box center [345, 450] width 102 height 22
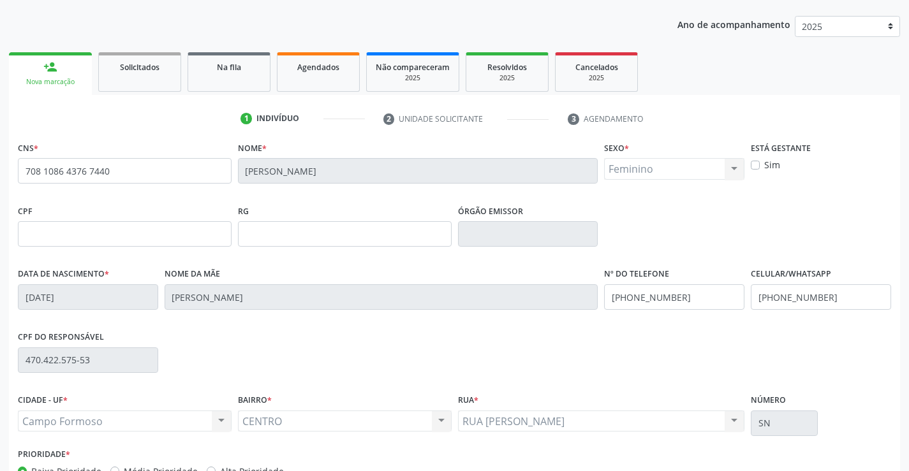
scroll to position [220, 0]
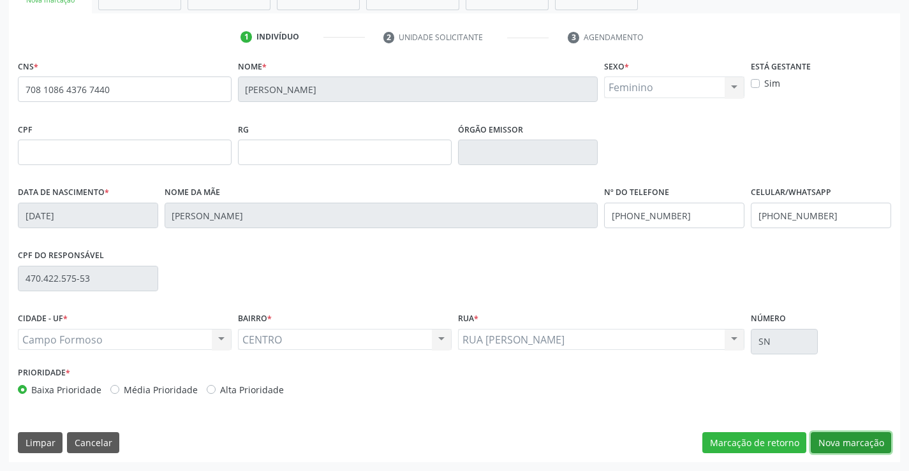
click at [838, 447] on button "Nova marcação" at bounding box center [851, 444] width 80 height 22
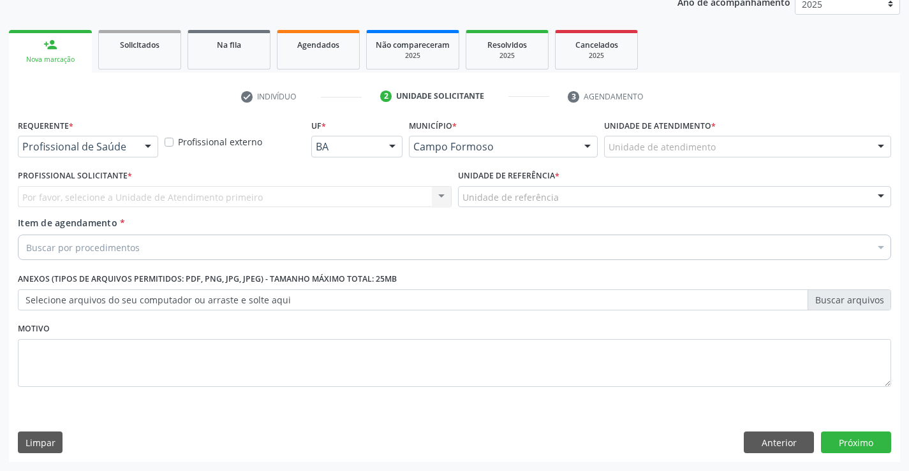
scroll to position [161, 0]
click at [141, 145] on div at bounding box center [147, 148] width 19 height 22
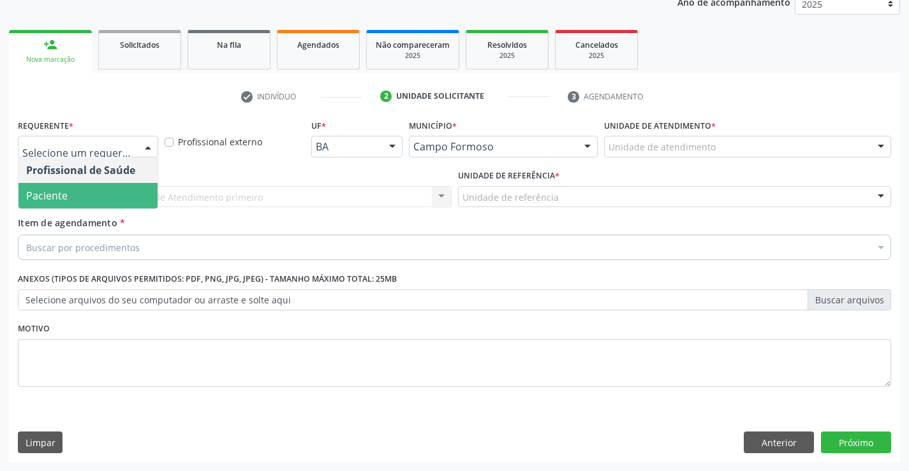
drag, startPoint x: 54, startPoint y: 200, endPoint x: 70, endPoint y: 192, distance: 18.3
click at [54, 199] on span "Paciente" at bounding box center [46, 196] width 41 height 14
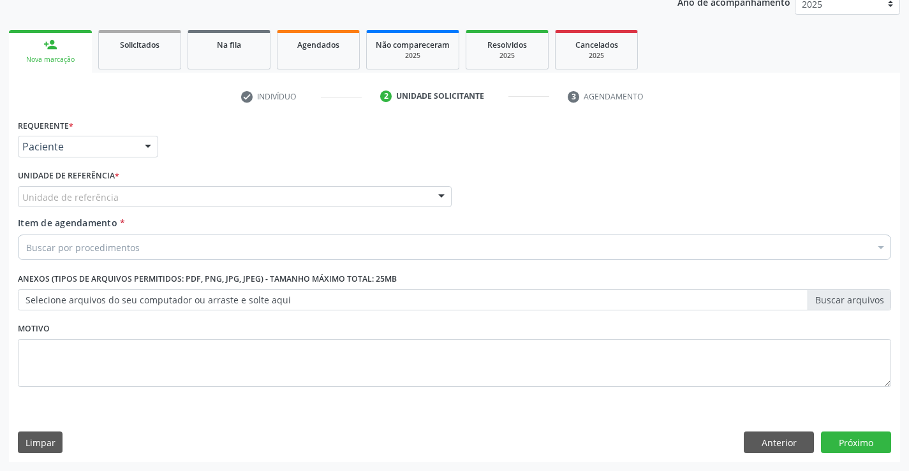
click at [308, 193] on div "Unidade de referência" at bounding box center [235, 197] width 434 height 22
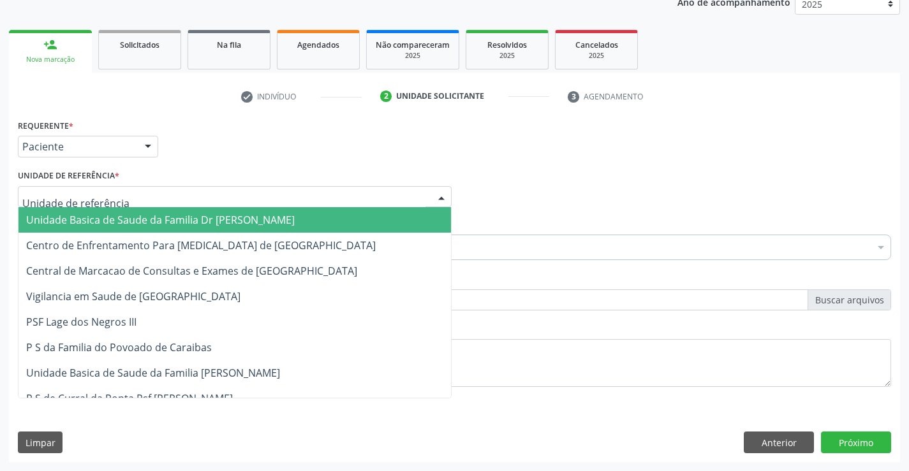
click at [179, 215] on span "Unidade Basica de Saude da Familia Dr [PERSON_NAME]" at bounding box center [160, 220] width 269 height 14
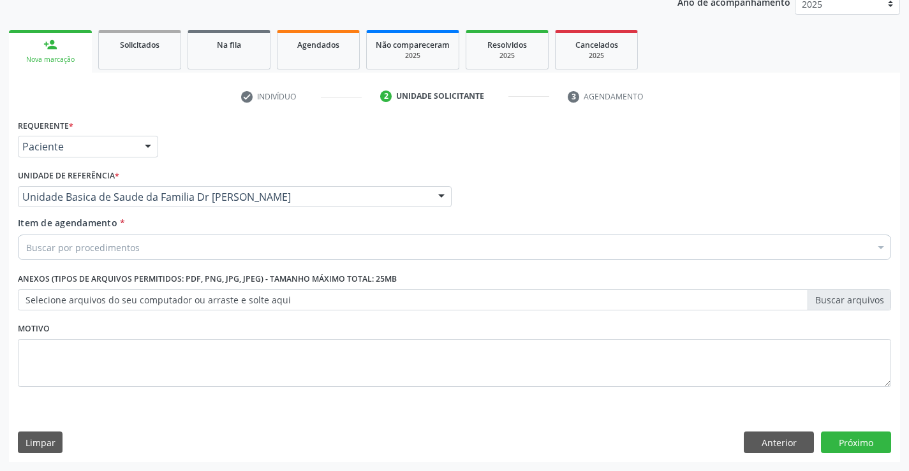
drag, startPoint x: 112, startPoint y: 247, endPoint x: 121, endPoint y: 242, distance: 10.0
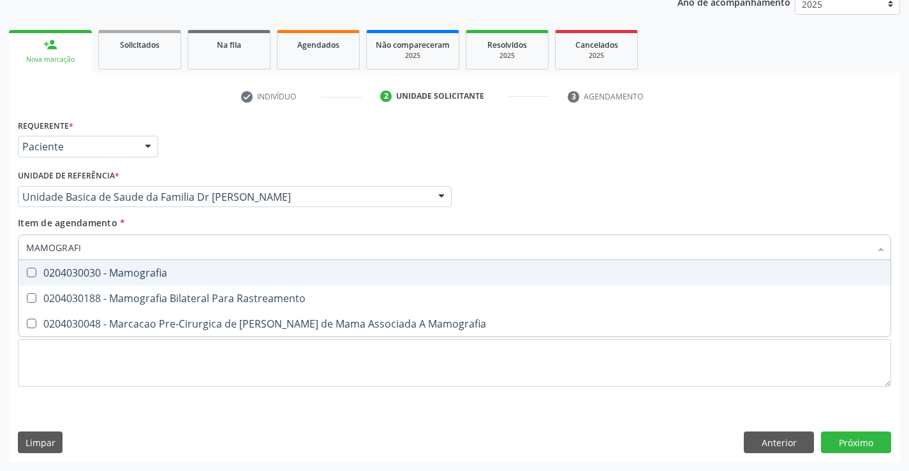
type input "MAMOGRAFIA"
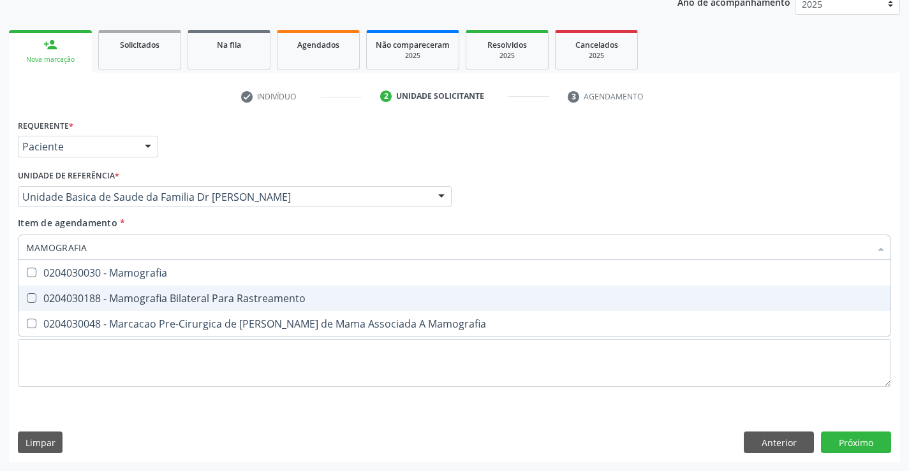
click at [191, 290] on span "0204030188 - Mamografia Bilateral Para Rastreamento" at bounding box center [455, 299] width 872 height 26
checkbox Rastreamento "true"
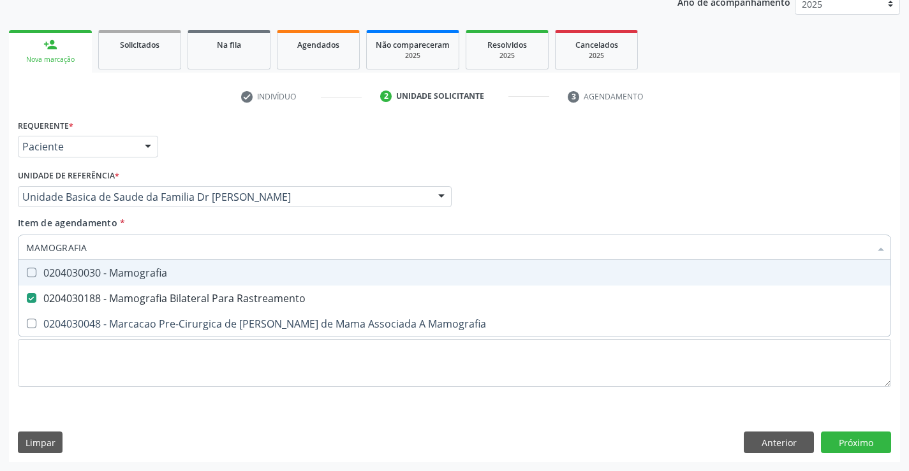
click at [288, 216] on div "Item de agendamento * MAMOGRAFIA Desfazer seleção 0204030030 - Mamografia 02040…" at bounding box center [454, 236] width 873 height 40
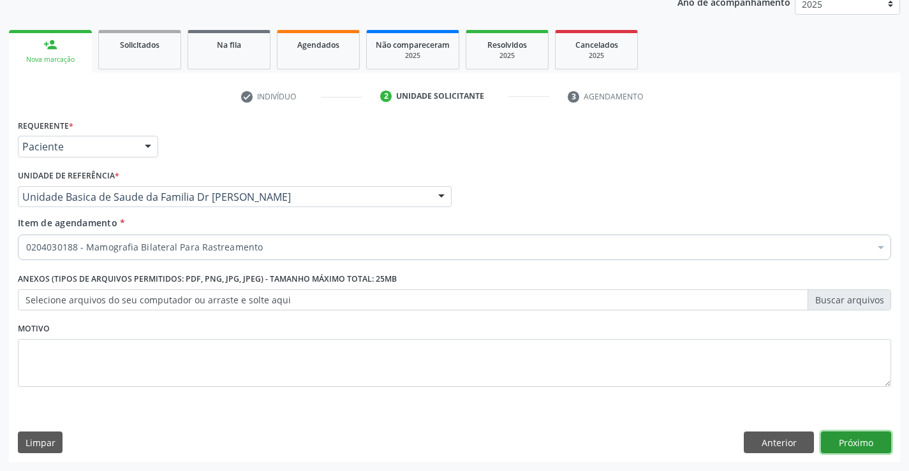
click at [862, 438] on button "Próximo" at bounding box center [856, 443] width 70 height 22
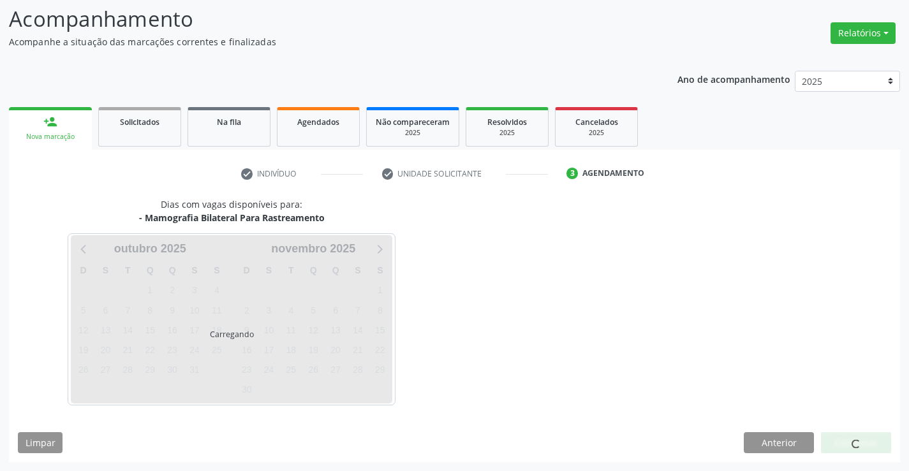
scroll to position [84, 0]
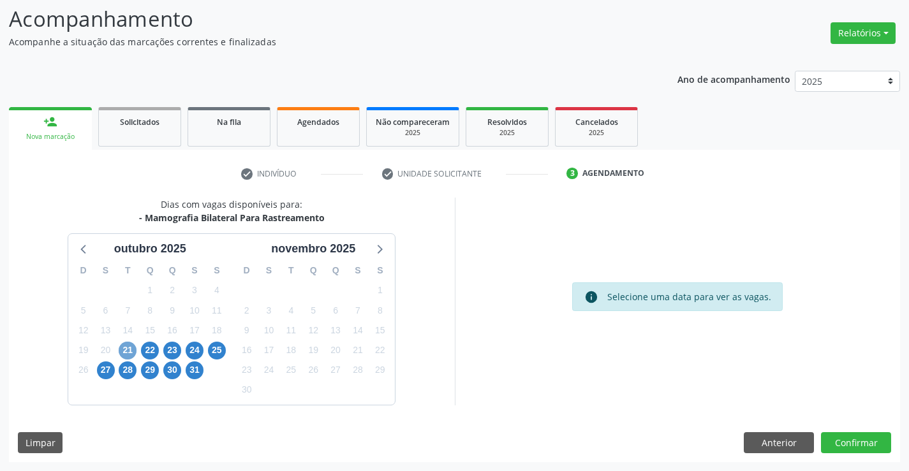
click at [121, 348] on span "21" at bounding box center [128, 351] width 18 height 18
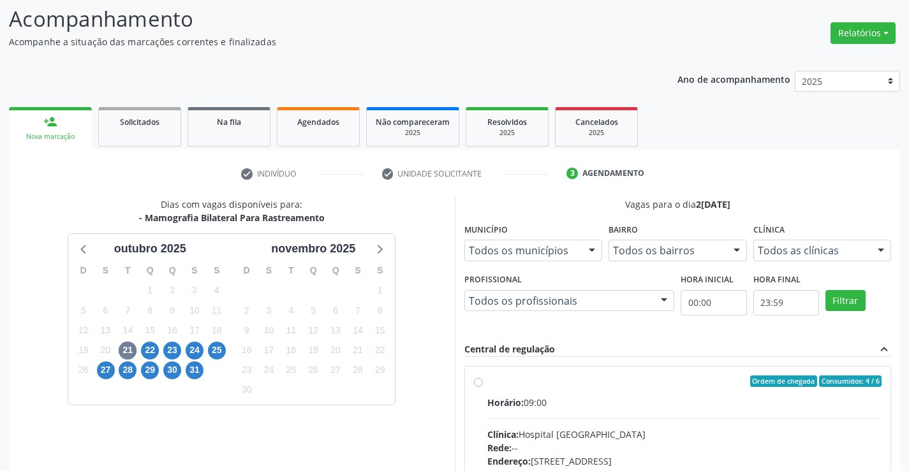
click at [611, 382] on div "Ordem de chegada Consumidos: 4 / 6" at bounding box center [684, 381] width 395 height 11
click at [483, 382] on input "Ordem de chegada Consumidos: 4 / 6 Horário: 09:00 Clínica: Hospital Sao Francis…" at bounding box center [478, 381] width 9 height 11
radio input "true"
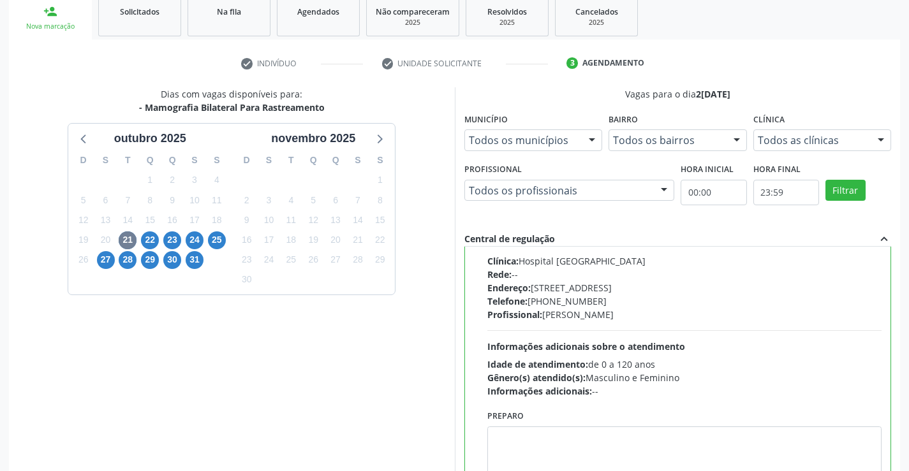
scroll to position [291, 0]
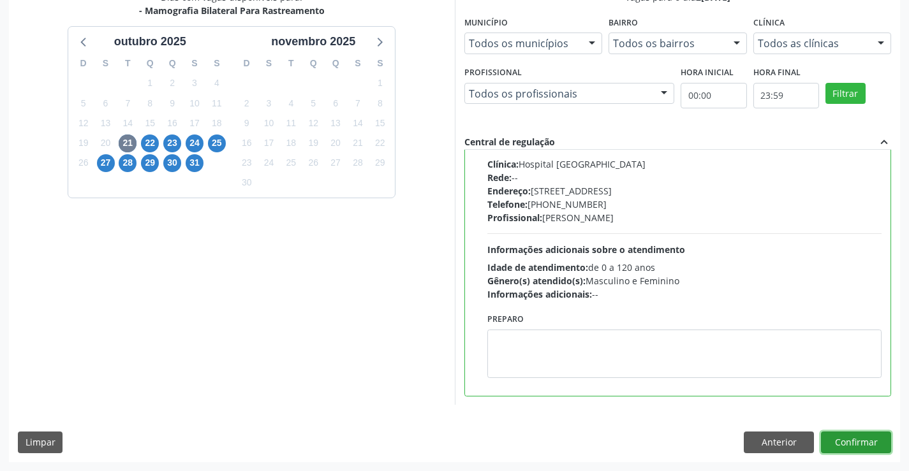
drag, startPoint x: 853, startPoint y: 438, endPoint x: 849, endPoint y: 429, distance: 9.7
click at [853, 436] on button "Confirmar" at bounding box center [856, 443] width 70 height 22
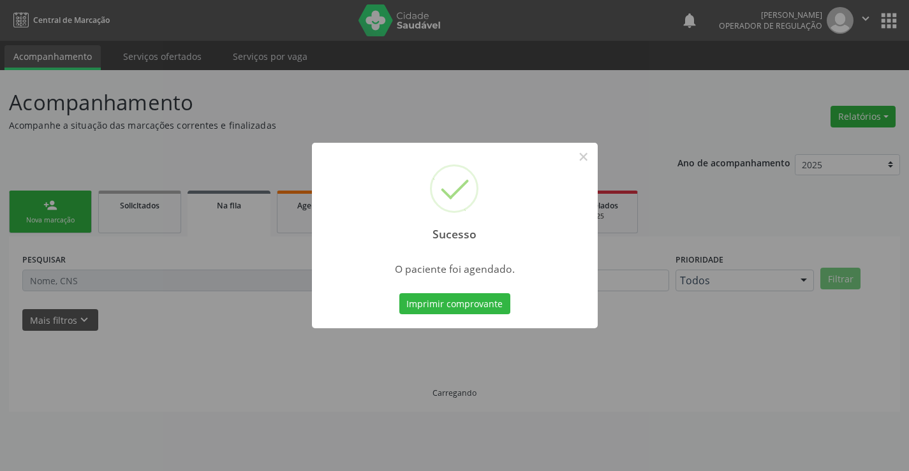
scroll to position [0, 0]
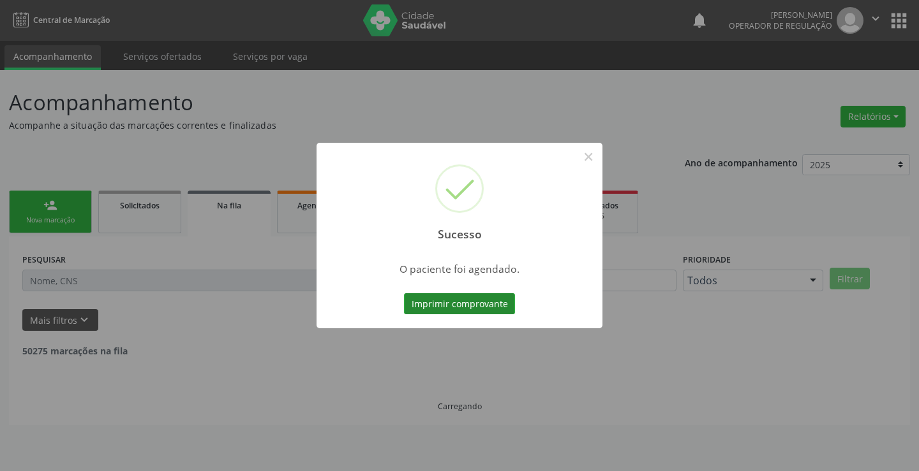
click at [460, 303] on button "Imprimir comprovante" at bounding box center [459, 304] width 111 height 22
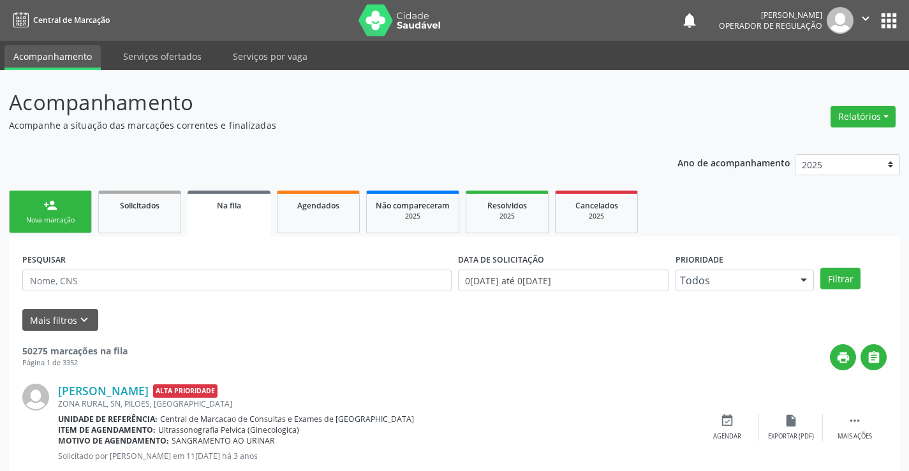
click at [58, 222] on div "Nova marcação" at bounding box center [51, 221] width 64 height 10
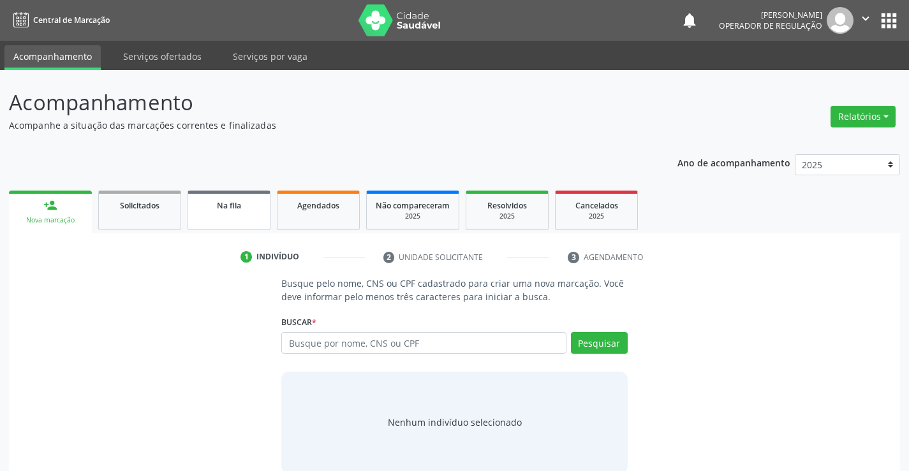
click at [249, 219] on link "Na fila" at bounding box center [229, 211] width 83 height 40
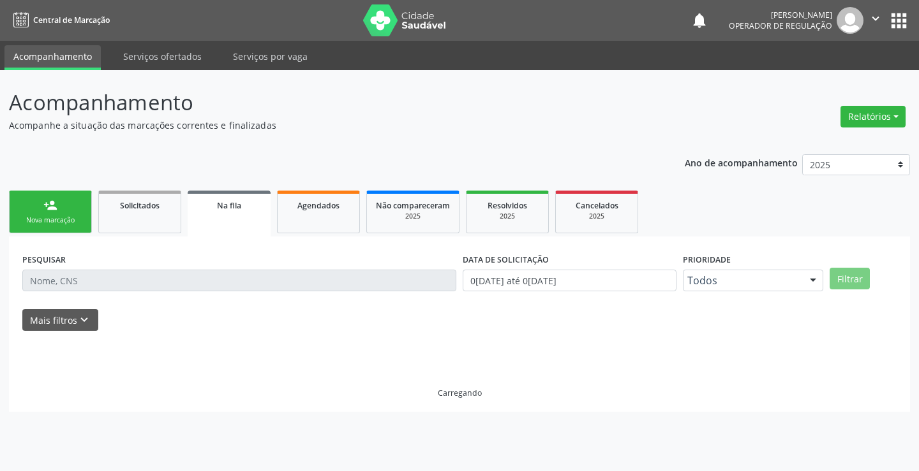
click at [247, 216] on link "Na fila" at bounding box center [229, 214] width 83 height 46
click at [76, 278] on input "text" at bounding box center [239, 281] width 434 height 22
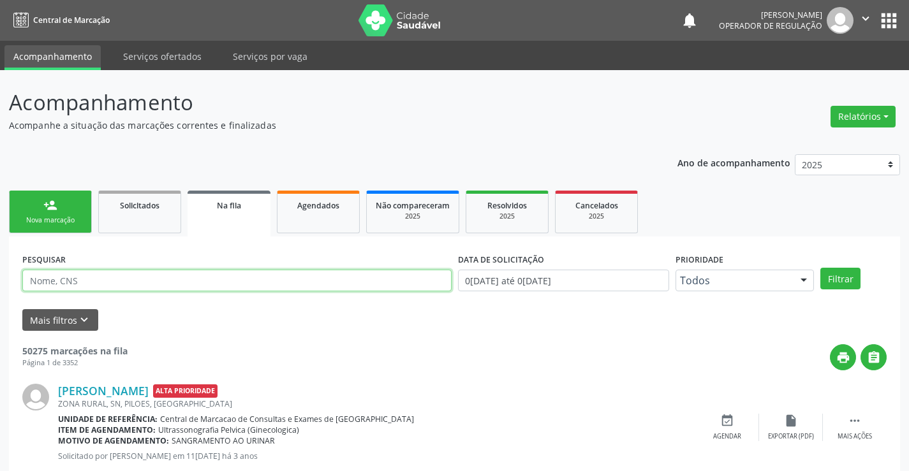
click at [77, 277] on input "text" at bounding box center [236, 281] width 429 height 22
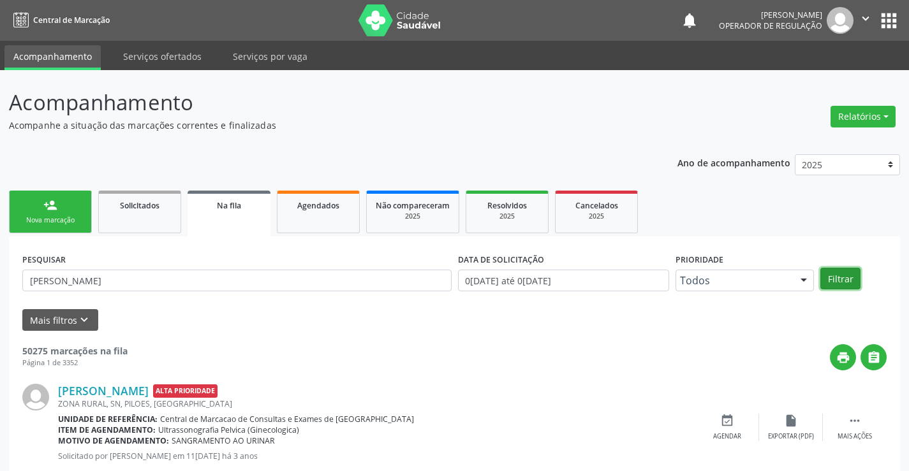
click at [842, 278] on button "Filtrar" at bounding box center [840, 279] width 40 height 22
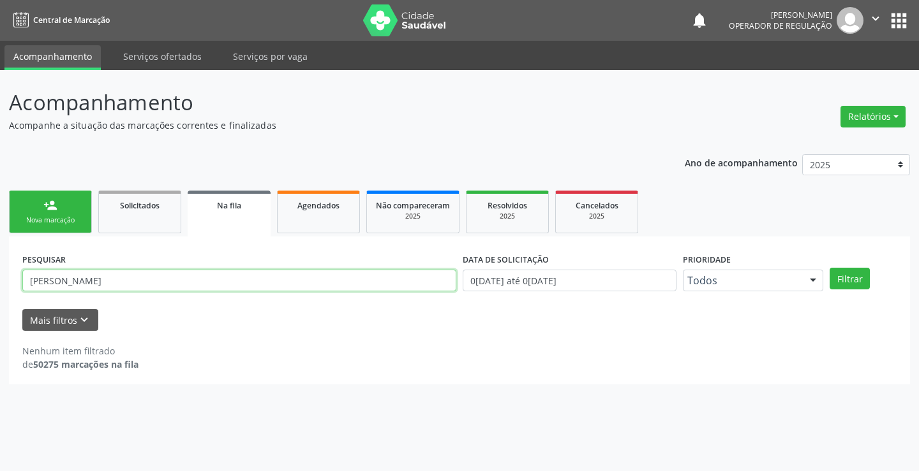
click at [181, 273] on input "MARINALVA MARTINS SOUZA" at bounding box center [239, 281] width 434 height 22
type input "M"
type input "706800750960422"
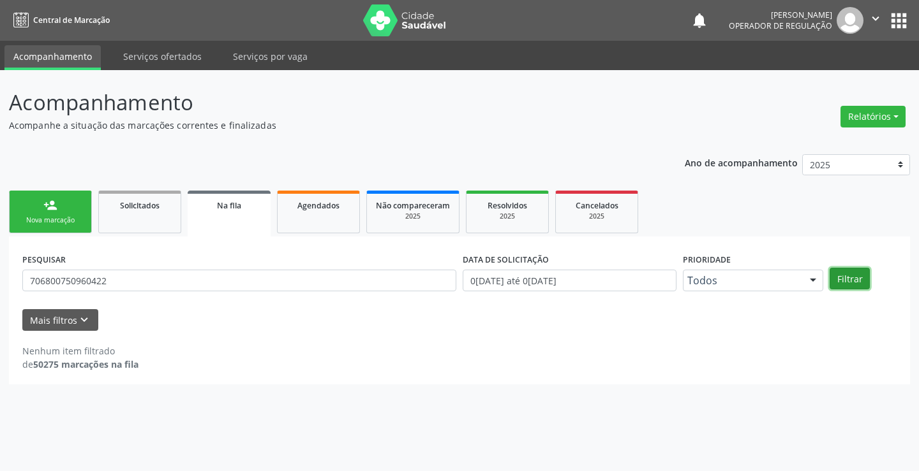
click at [850, 275] on button "Filtrar" at bounding box center [849, 279] width 40 height 22
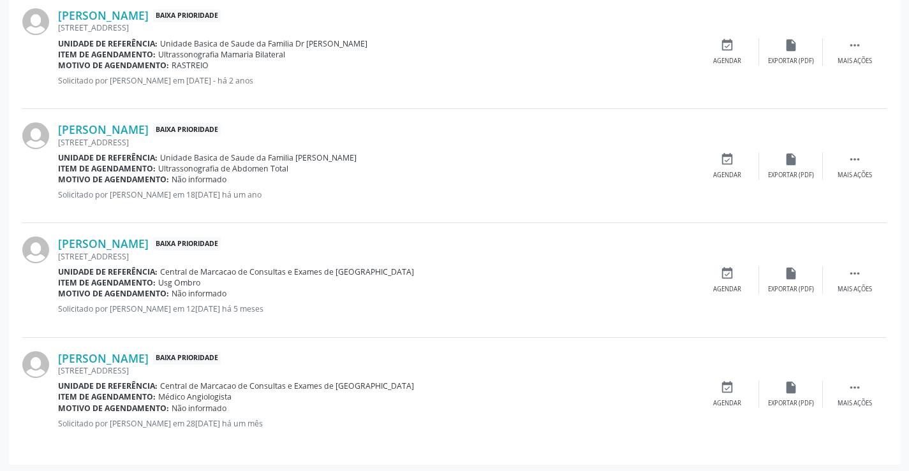
scroll to position [390, 0]
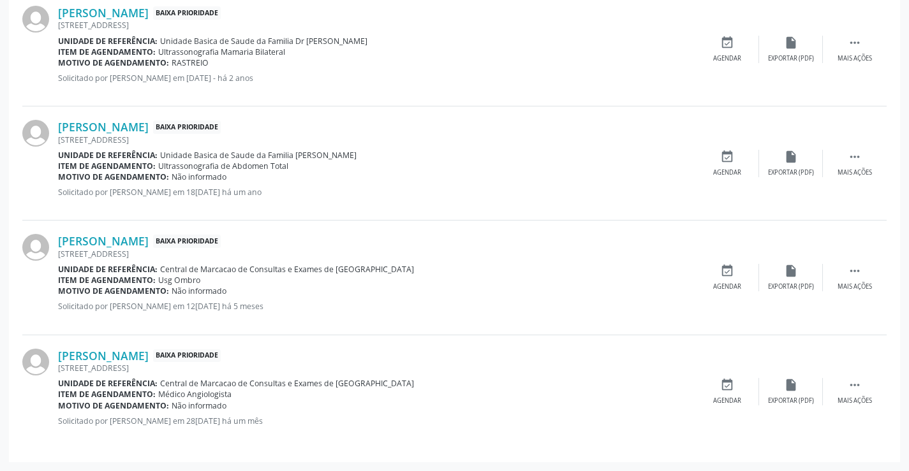
click at [363, 21] on div "JUCA MARQUES, 1, CENTRO, Campo Formoso - BA" at bounding box center [376, 25] width 637 height 11
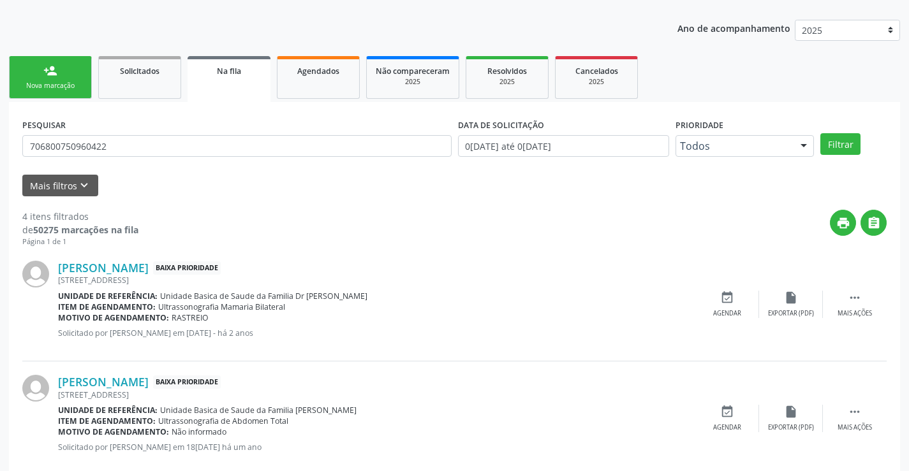
scroll to position [0, 0]
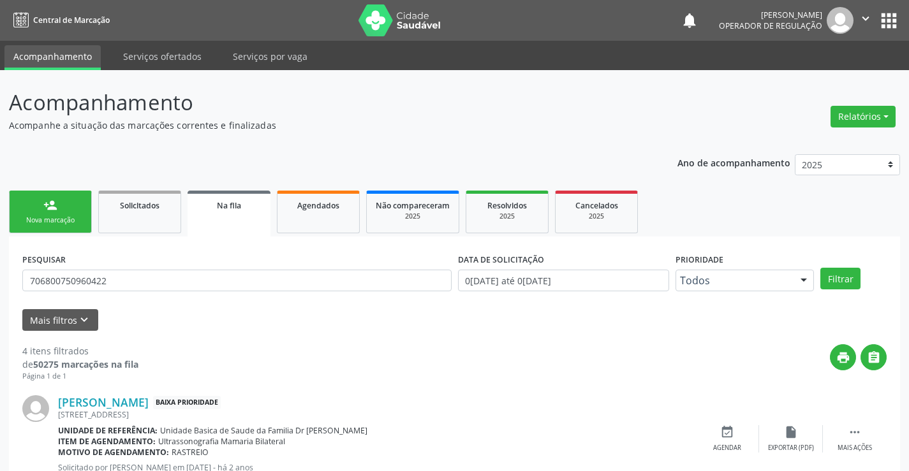
click at [849, 10] on img at bounding box center [840, 20] width 27 height 27
click at [861, 17] on icon "" at bounding box center [866, 18] width 14 height 14
click at [812, 83] on link "Sair" at bounding box center [833, 78] width 88 height 18
